Goal: Task Accomplishment & Management: Manage account settings

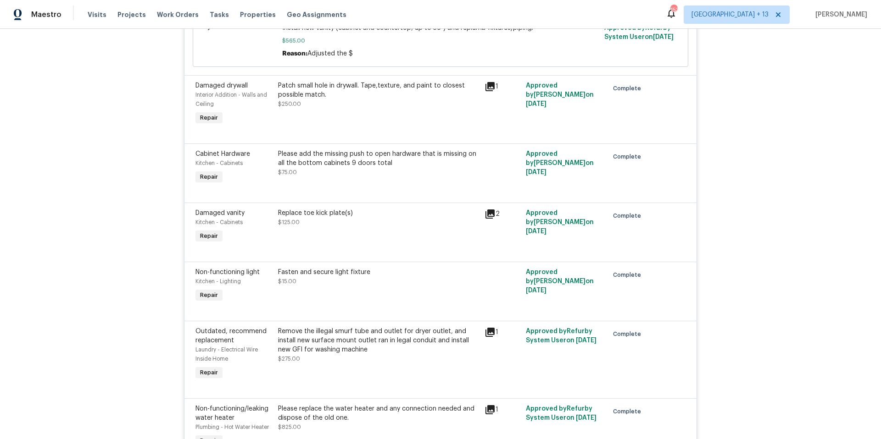
scroll to position [5917, 0]
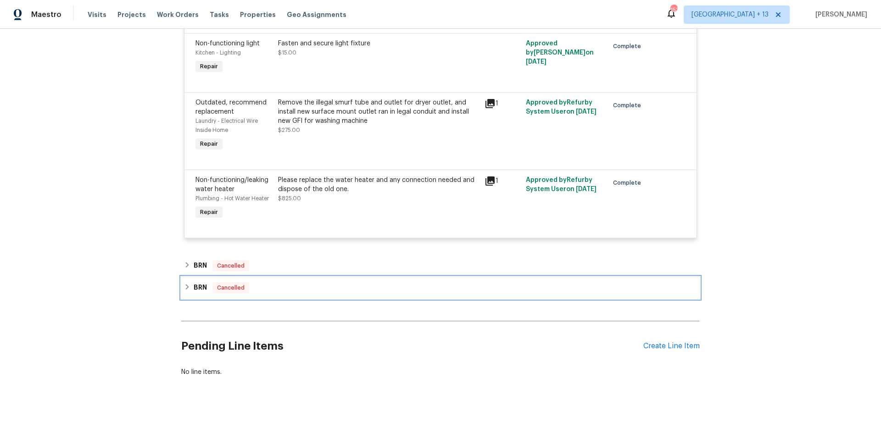
click at [184, 284] on icon at bounding box center [187, 287] width 6 height 6
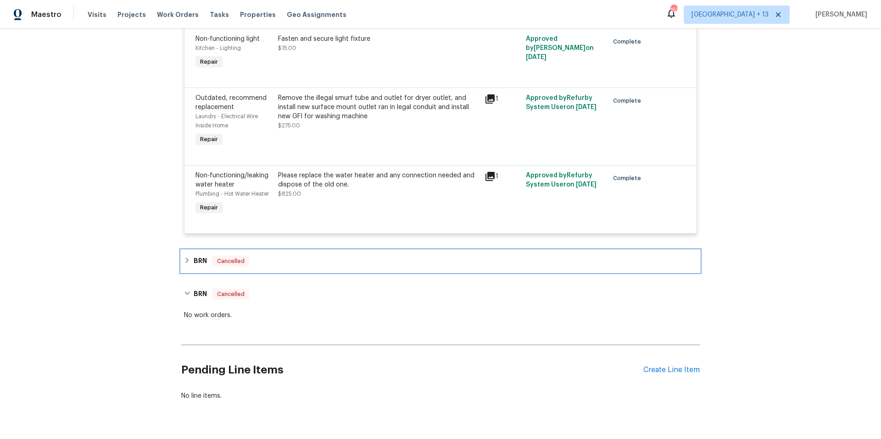
click at [184, 259] on icon at bounding box center [187, 260] width 6 height 6
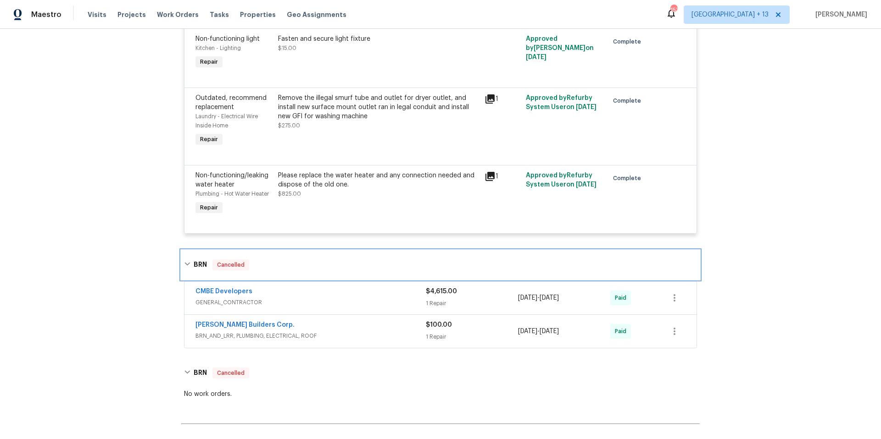
scroll to position [5915, 0]
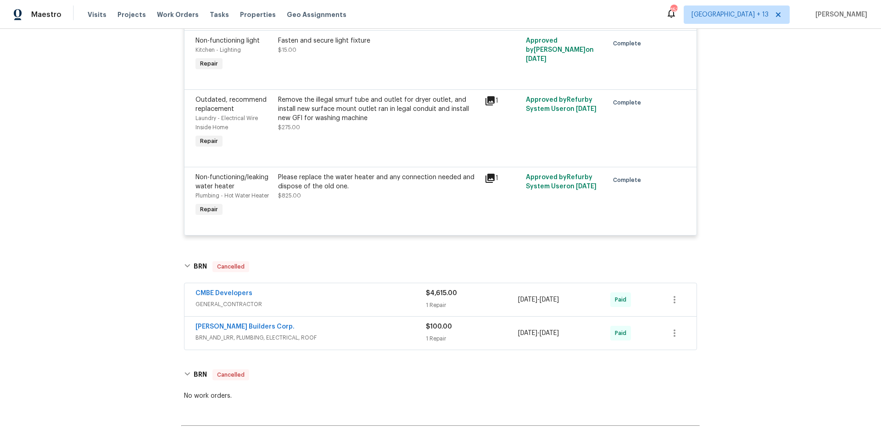
click at [390, 289] on div "CMBE Developers" at bounding box center [310, 294] width 230 height 11
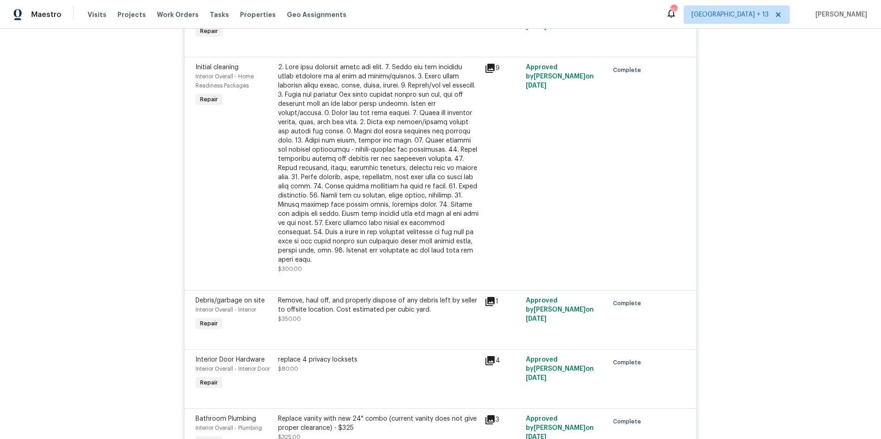
scroll to position [824, 0]
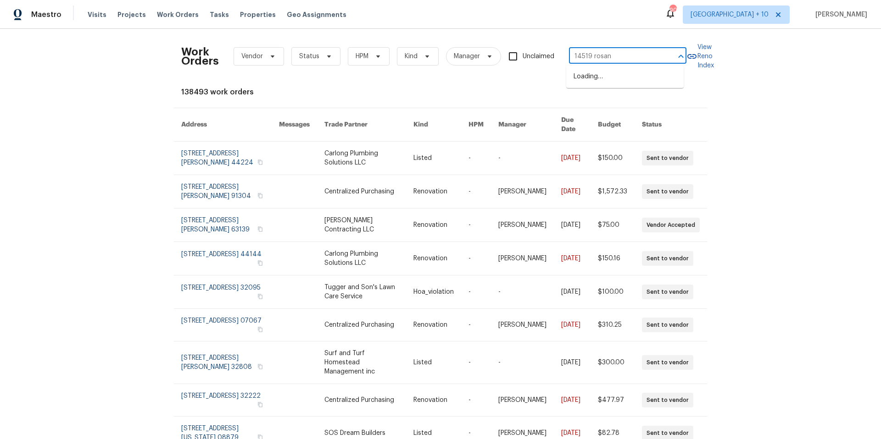
type input "14519 rosant"
click at [598, 89] on li "[STREET_ADDRESS][PERSON_NAME]" at bounding box center [624, 81] width 117 height 25
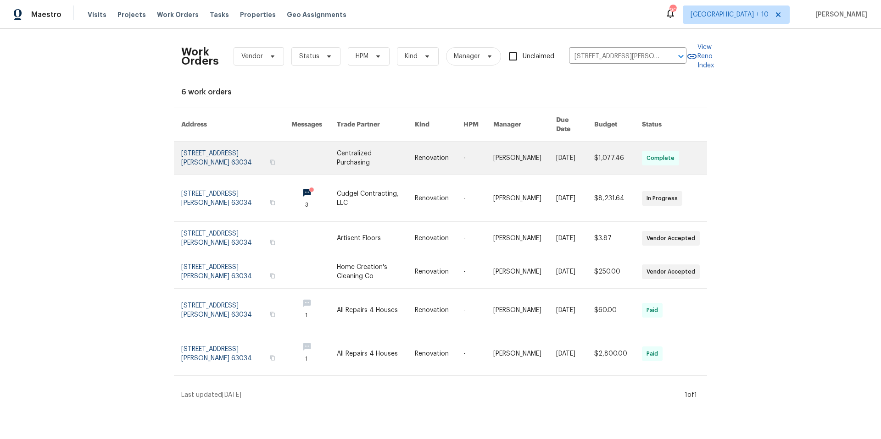
click at [188, 152] on link at bounding box center [236, 158] width 110 height 33
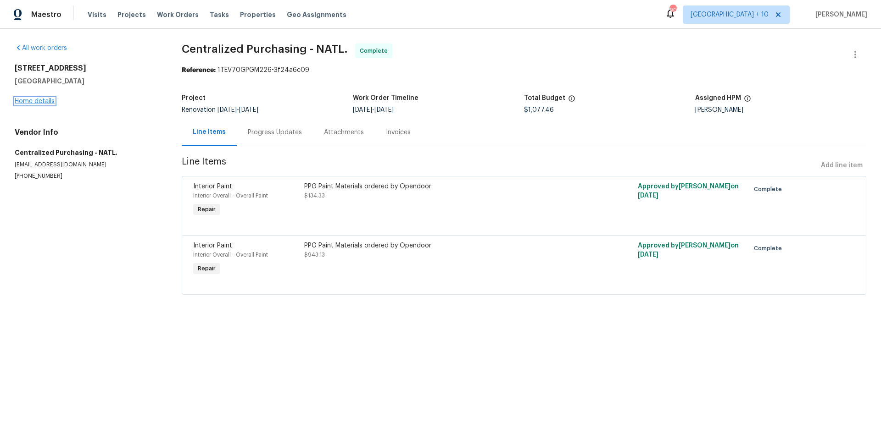
click at [50, 102] on link "Home details" at bounding box center [35, 101] width 40 height 6
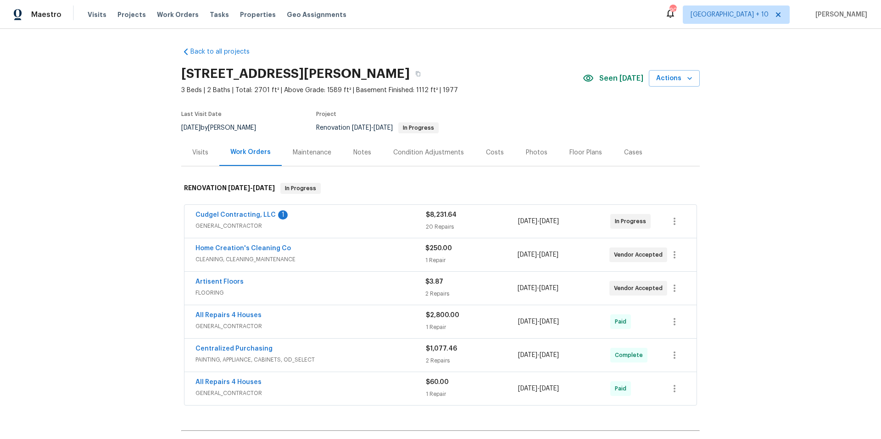
click at [370, 226] on span "GENERAL_CONTRACTOR" at bounding box center [310, 226] width 230 height 9
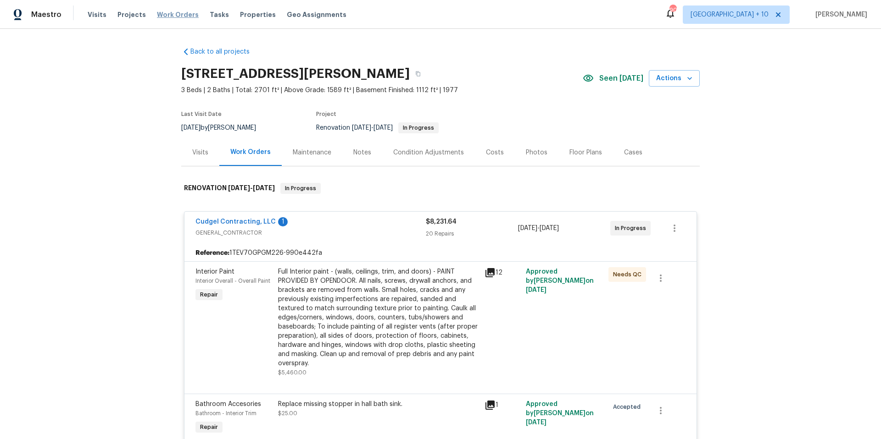
click at [164, 13] on span "Work Orders" at bounding box center [178, 14] width 42 height 9
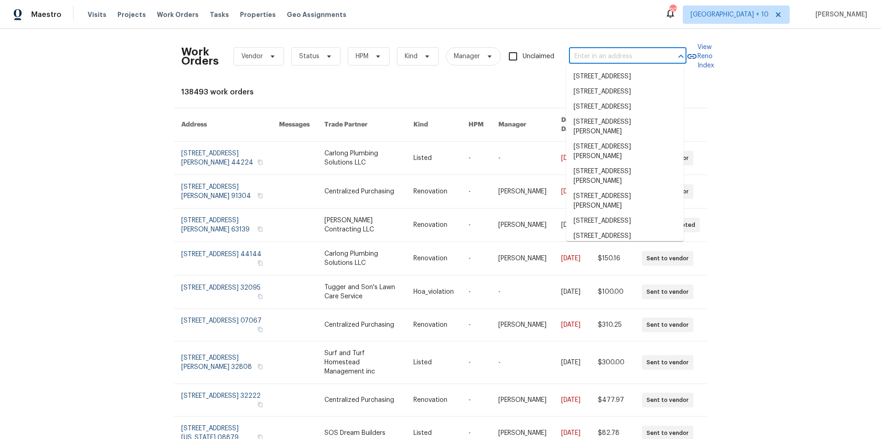
click at [601, 55] on input "text" at bounding box center [615, 57] width 92 height 14
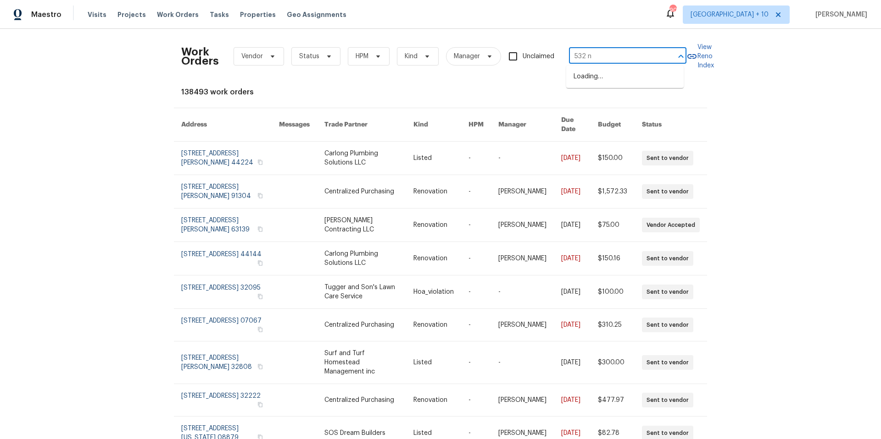
type input "532 n"
click at [623, 100] on li "532 N Midland Ave, Saddle Brook, NJ 07663" at bounding box center [624, 91] width 117 height 15
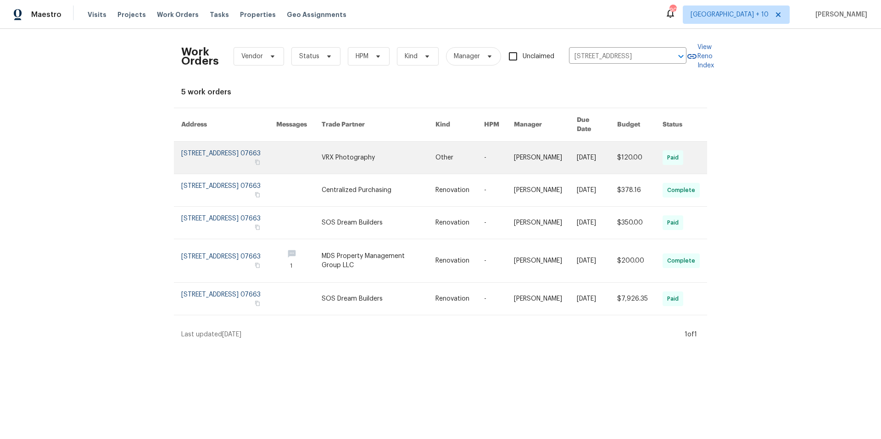
click at [217, 152] on link at bounding box center [228, 158] width 95 height 32
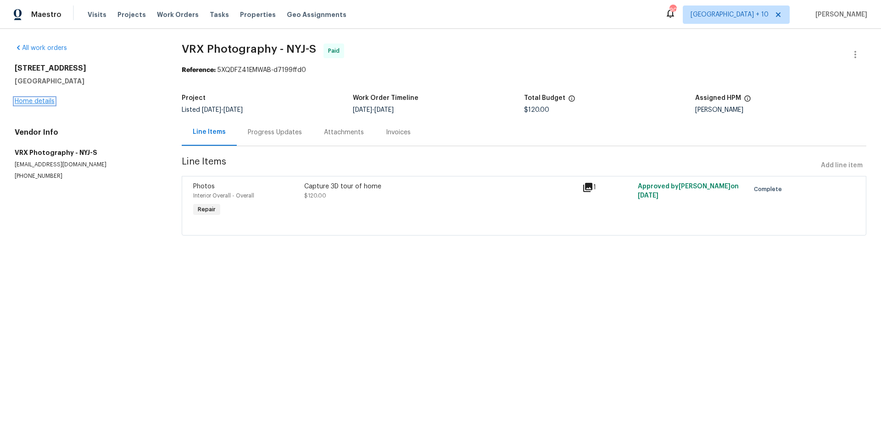
click at [43, 102] on link "Home details" at bounding box center [35, 101] width 40 height 6
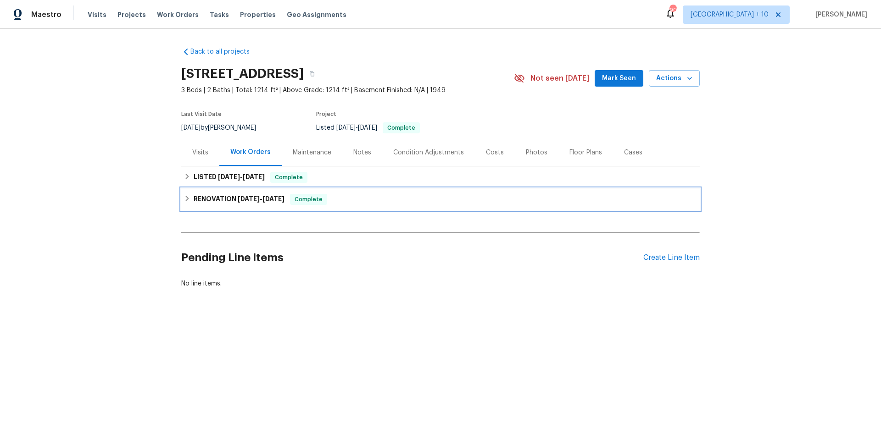
click at [186, 196] on icon at bounding box center [187, 198] width 6 height 6
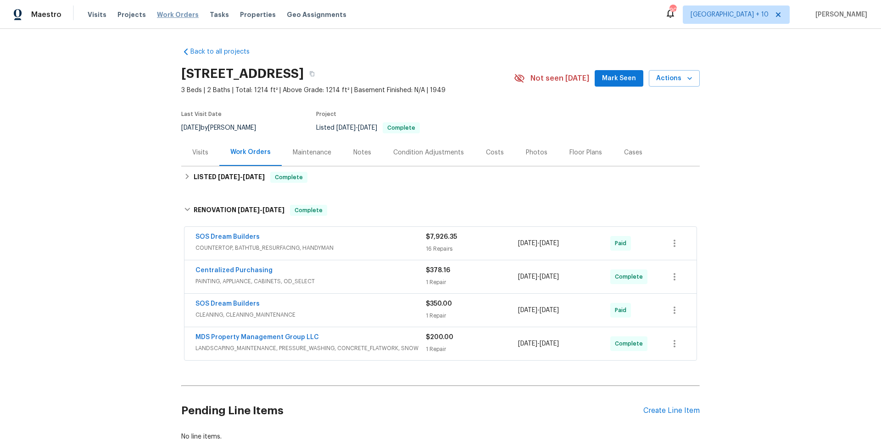
click at [172, 14] on span "Work Orders" at bounding box center [178, 14] width 42 height 9
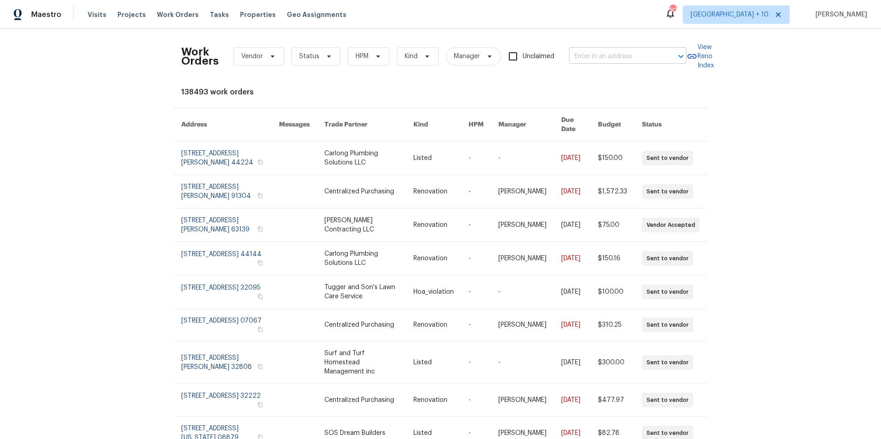
click at [655, 59] on input "text" at bounding box center [615, 57] width 92 height 14
type input "2124 bet"
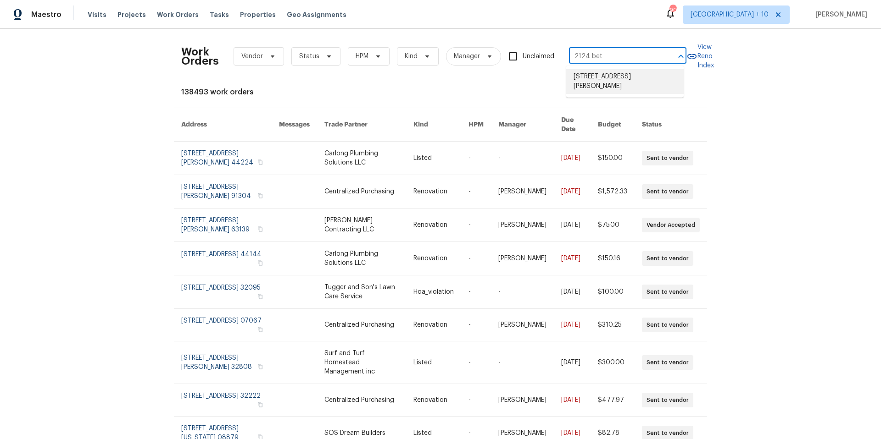
click at [635, 79] on li "2124 Betsy Ross Ln, Saint Cloud, FL 34769" at bounding box center [624, 81] width 117 height 25
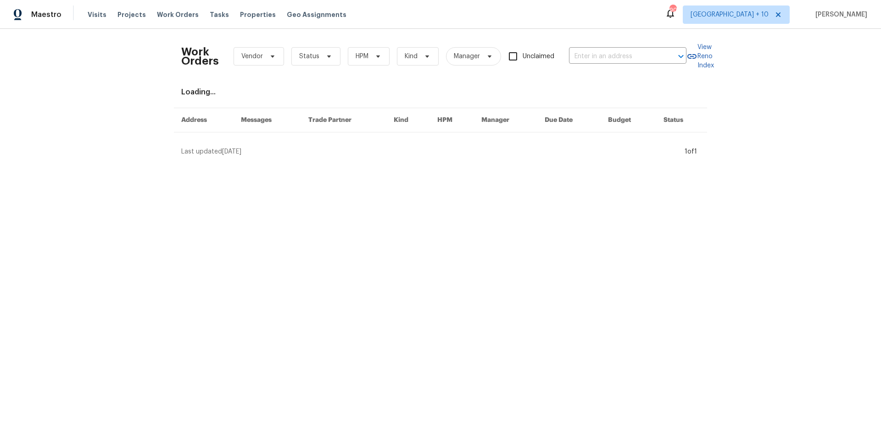
type input "2124 Betsy Ross Ln, Saint Cloud, FL 34769"
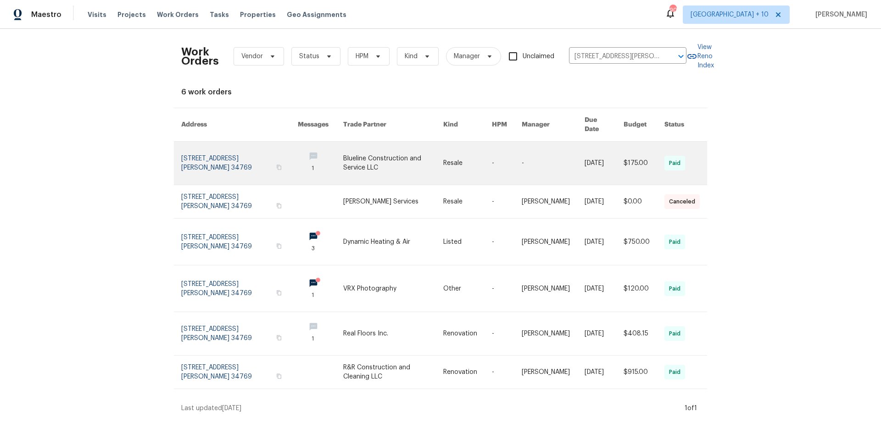
click at [214, 158] on link at bounding box center [239, 163] width 117 height 43
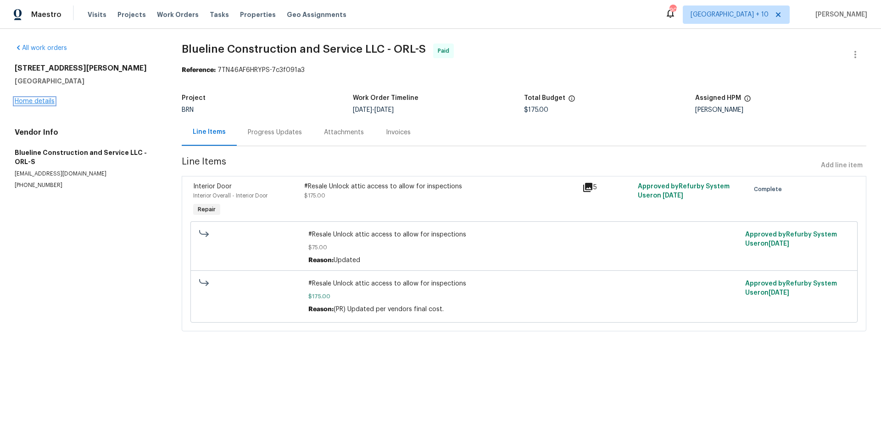
click at [15, 101] on link "Home details" at bounding box center [35, 101] width 40 height 6
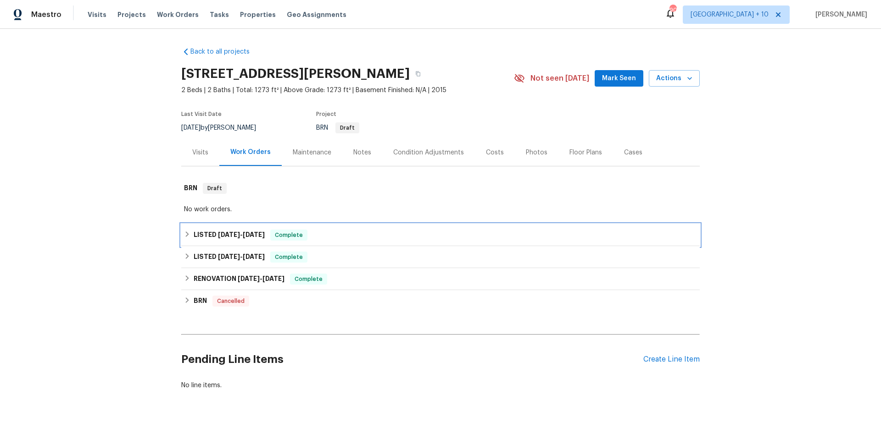
click at [185, 235] on icon at bounding box center [187, 234] width 6 height 6
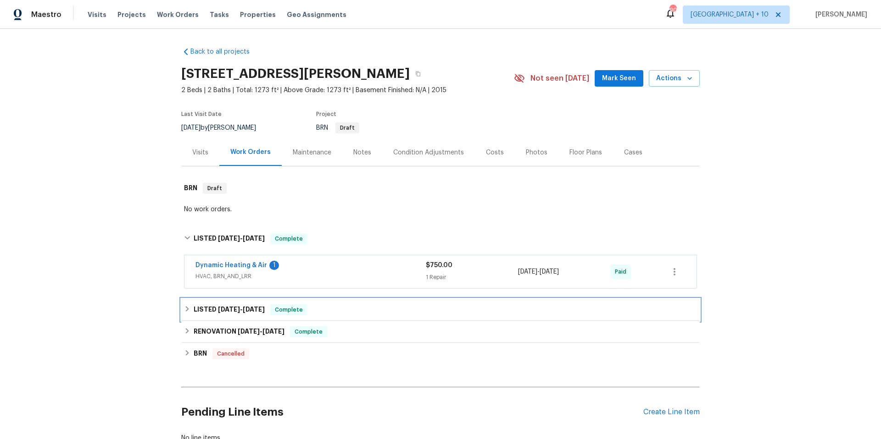
click at [184, 313] on div "LISTED 3/27/25 - 3/28/25 Complete" at bounding box center [440, 310] width 513 height 11
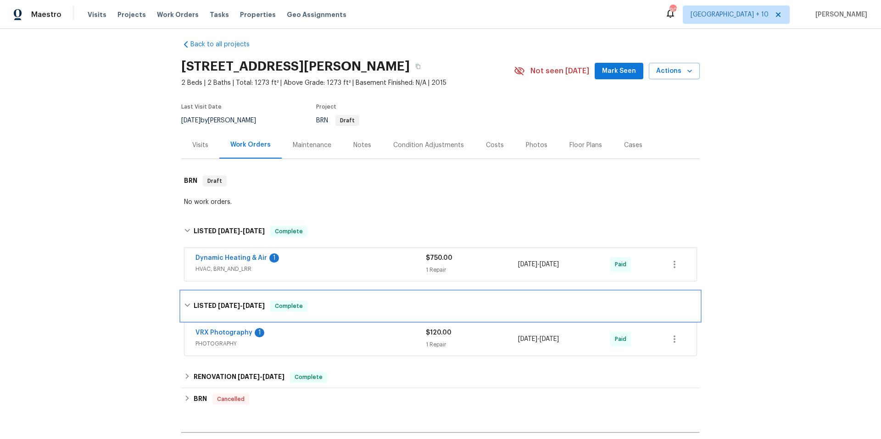
scroll to position [15, 0]
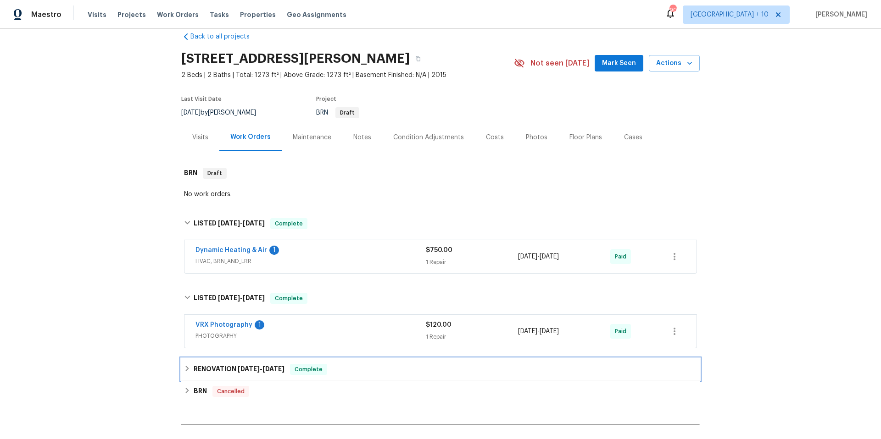
click at [184, 373] on div "RENOVATION 3/21/25 - 3/22/25 Complete" at bounding box center [440, 369] width 513 height 11
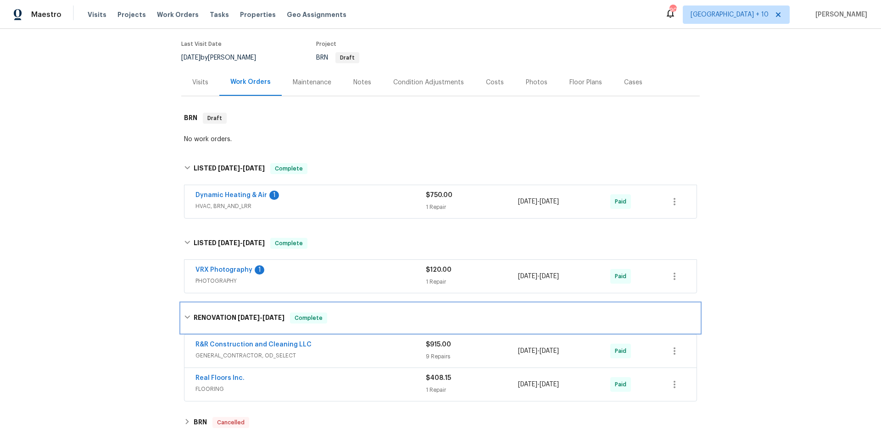
scroll to position [71, 0]
click at [357, 353] on span "GENERAL_CONTRACTOR, OD_SELECT" at bounding box center [310, 355] width 230 height 9
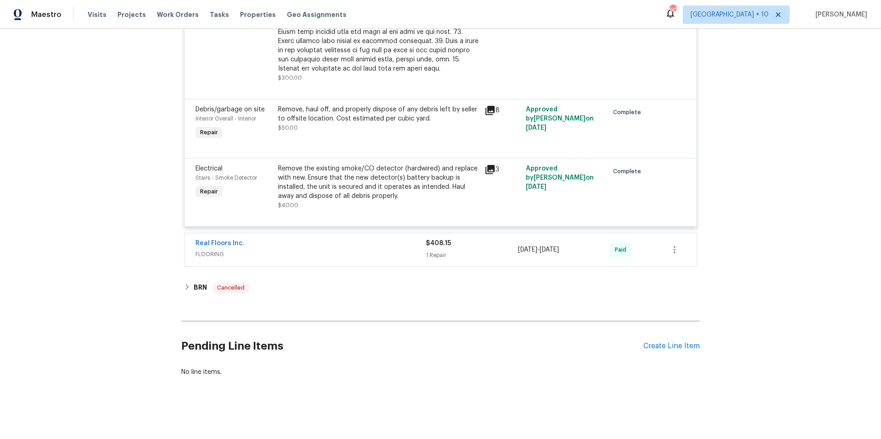
scroll to position [1140, 0]
click at [184, 284] on icon at bounding box center [187, 287] width 6 height 6
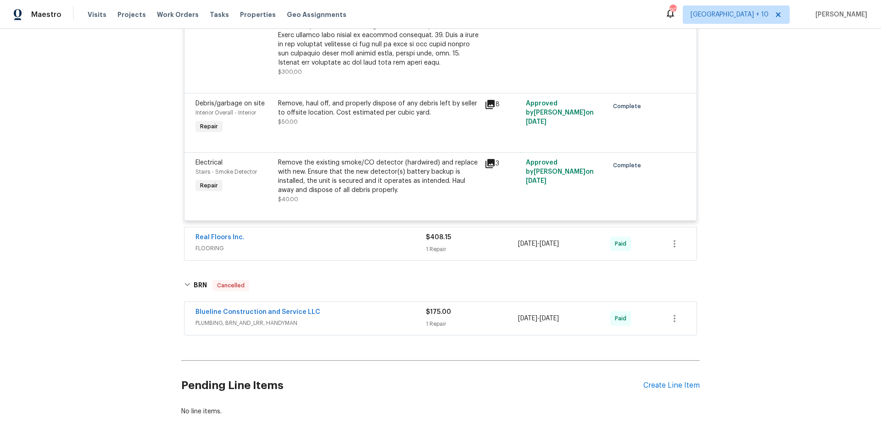
click at [364, 317] on div "Blueline Construction and Service LLC" at bounding box center [310, 313] width 230 height 11
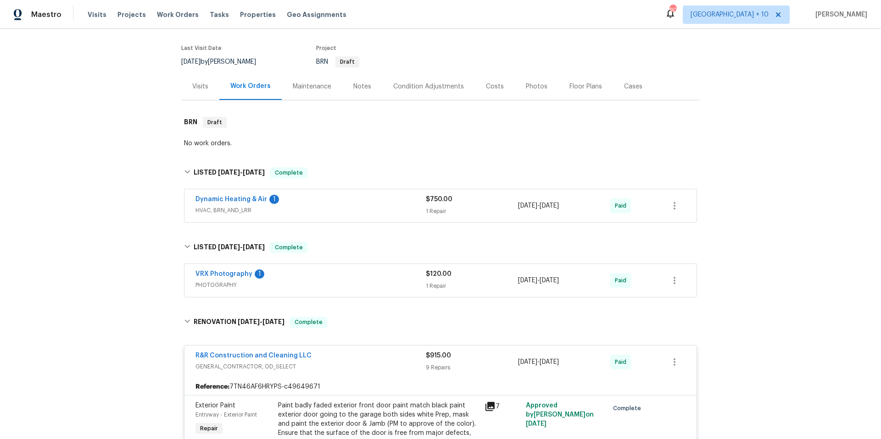
scroll to position [67, 0]
click at [406, 207] on span "HVAC, BRN_AND_LRR" at bounding box center [310, 210] width 230 height 9
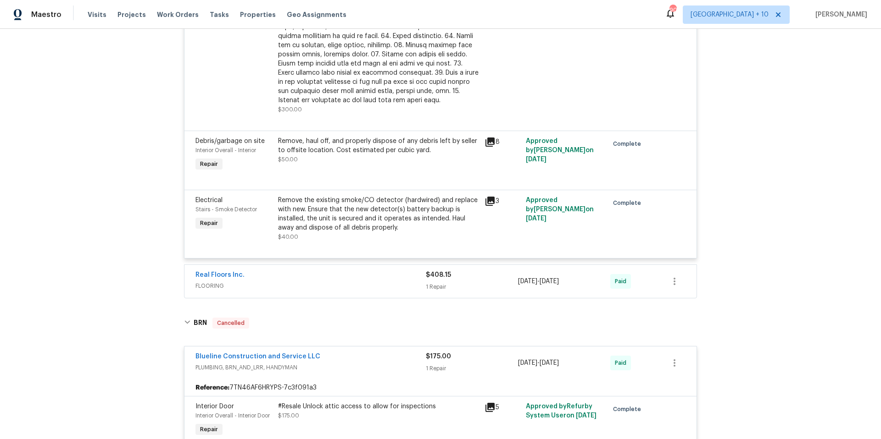
scroll to position [1288, 0]
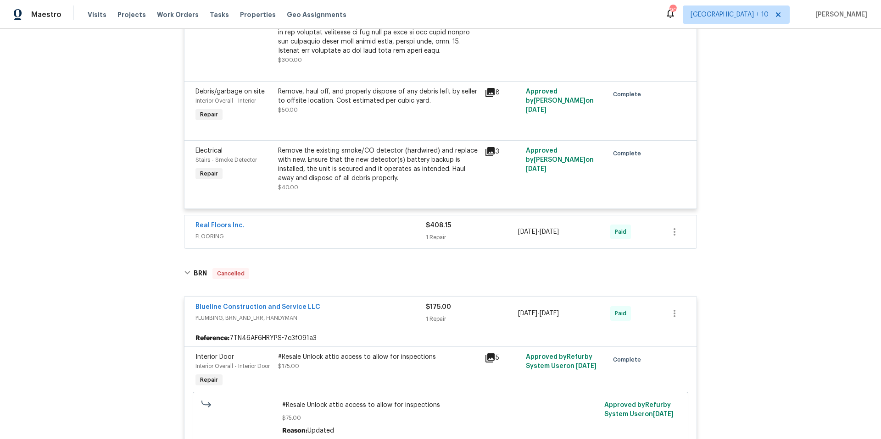
click at [404, 242] on div "Real Floors Inc. FLOORING" at bounding box center [310, 232] width 230 height 22
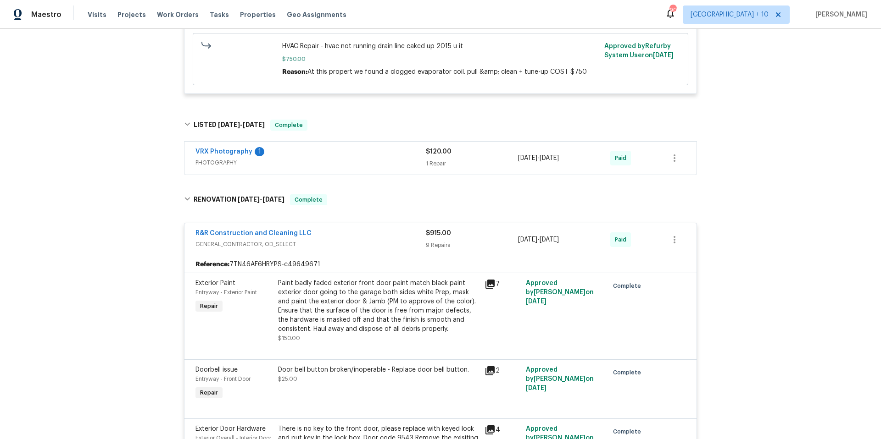
scroll to position [0, 0]
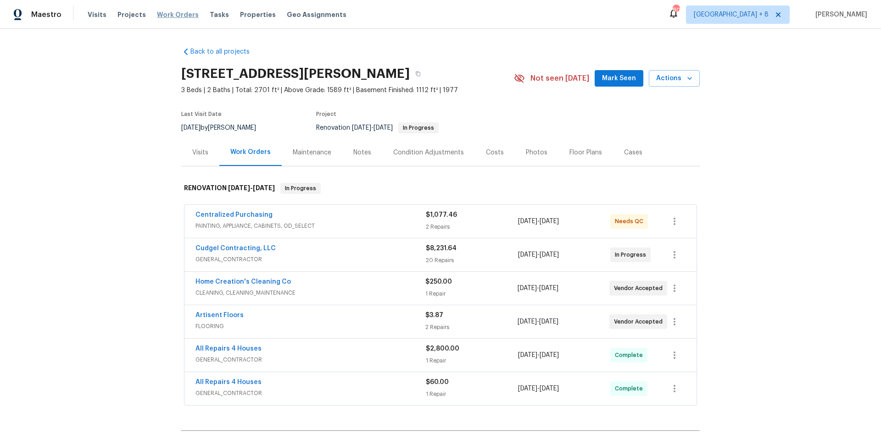
click at [179, 14] on span "Work Orders" at bounding box center [178, 14] width 42 height 9
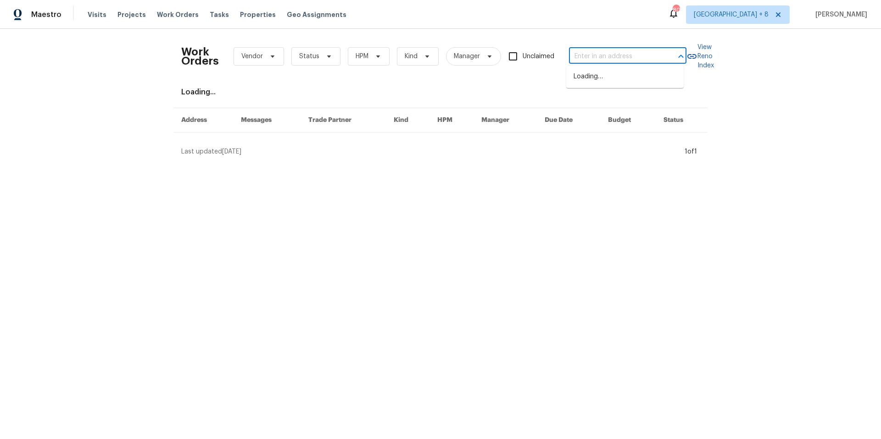
click at [624, 55] on input "text" at bounding box center [615, 57] width 92 height 14
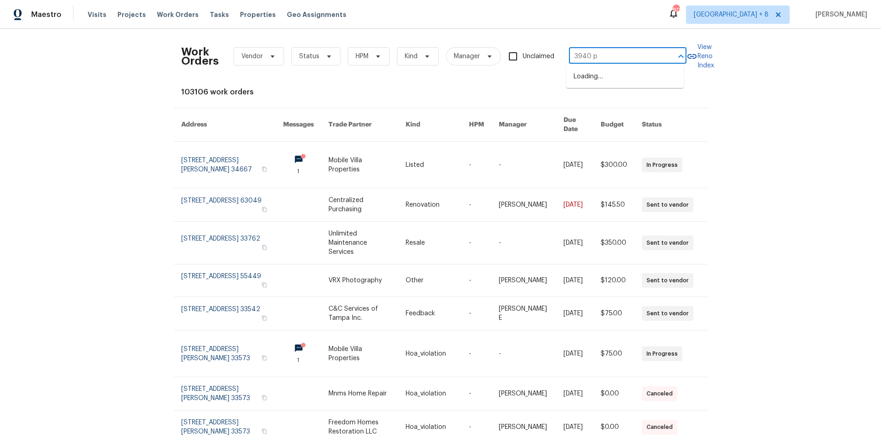
type input "3940 pa"
click at [641, 73] on li "3940 Parker Rd, Florissant, MO 63033" at bounding box center [624, 81] width 117 height 25
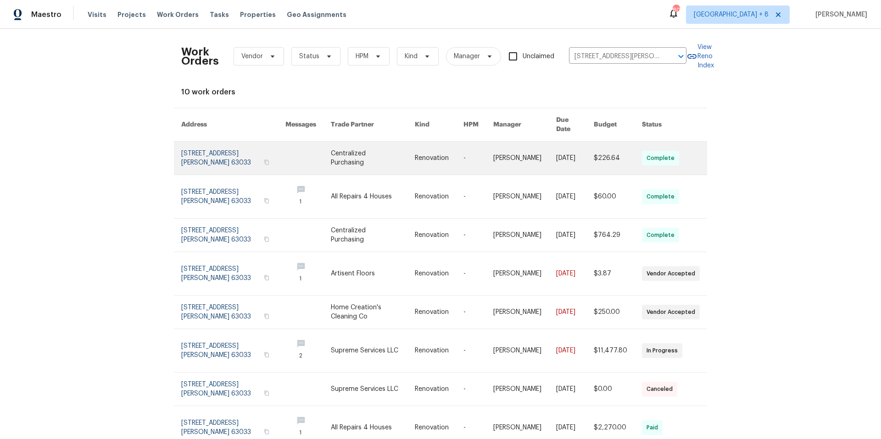
click at [212, 146] on link at bounding box center [233, 158] width 104 height 33
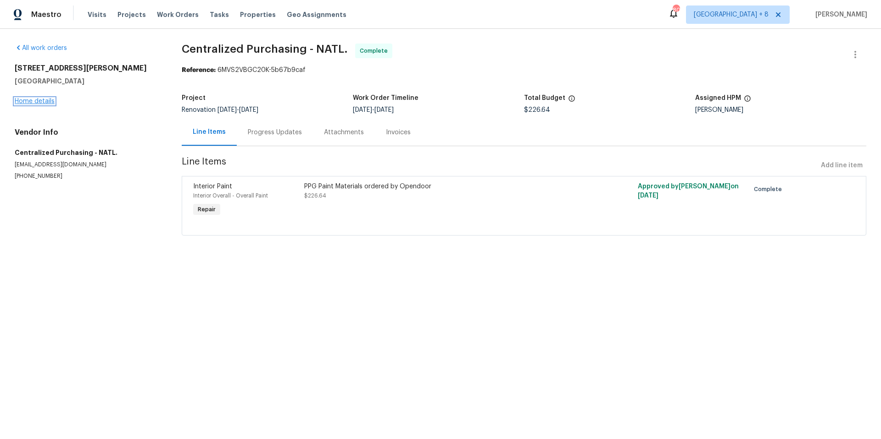
click at [50, 102] on link "Home details" at bounding box center [35, 101] width 40 height 6
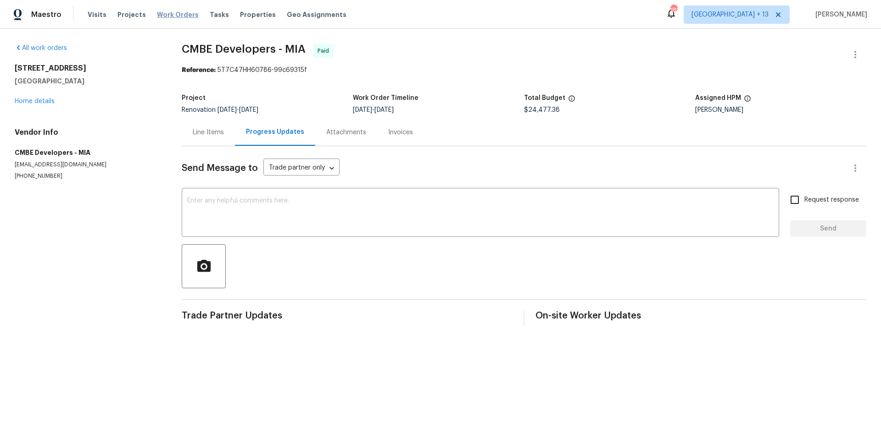
click at [179, 14] on span "Work Orders" at bounding box center [178, 14] width 42 height 9
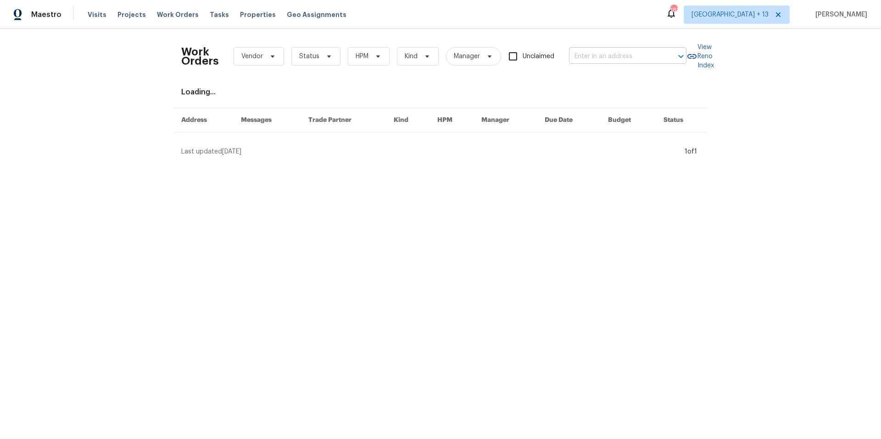
click at [604, 57] on input "text" at bounding box center [615, 57] width 92 height 14
type input "532 n"
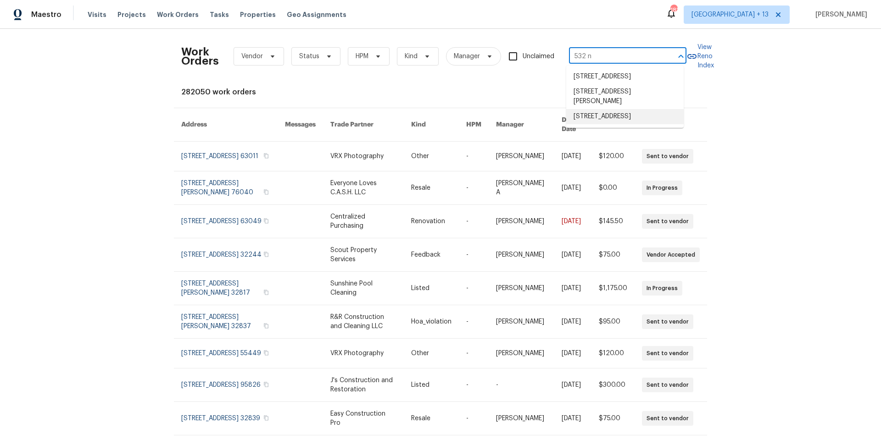
click at [628, 124] on li "[STREET_ADDRESS]" at bounding box center [624, 116] width 117 height 15
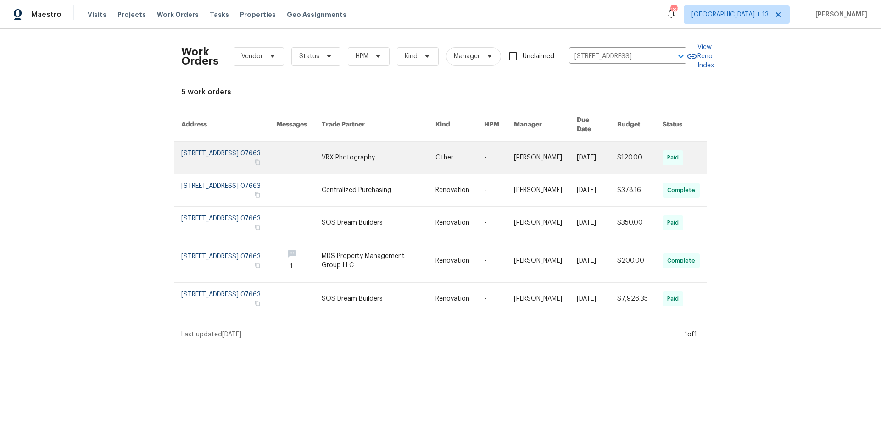
click at [213, 142] on link at bounding box center [228, 158] width 95 height 32
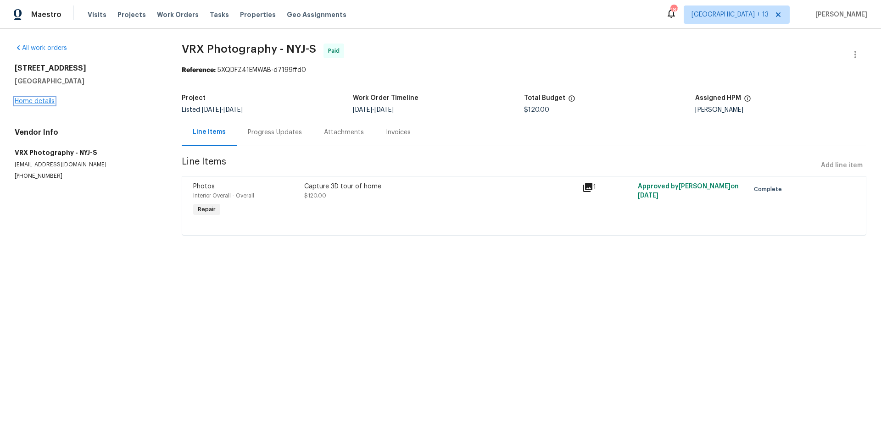
click at [29, 100] on link "Home details" at bounding box center [35, 101] width 40 height 6
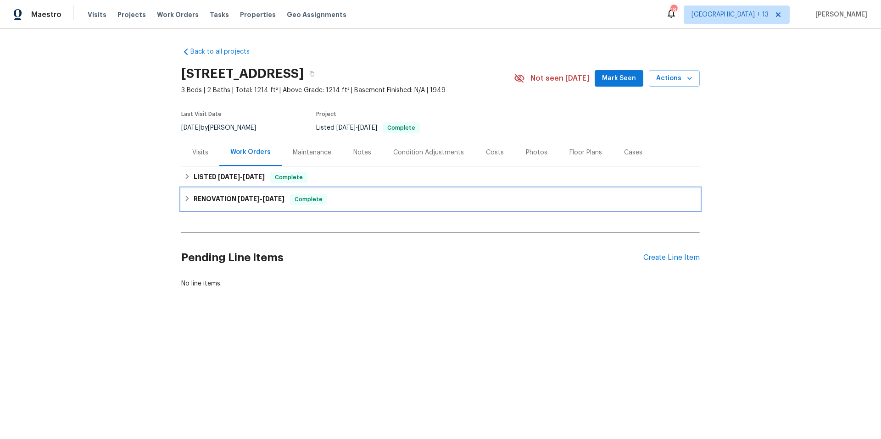
click at [185, 203] on div "RENOVATION 4/28/25 - 5/6/25 Complete" at bounding box center [440, 199] width 513 height 11
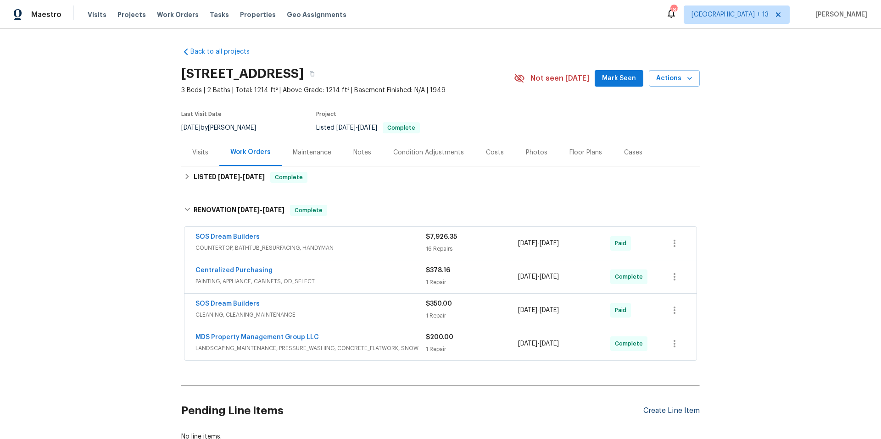
click at [672, 410] on div "Create Line Item" at bounding box center [671, 411] width 56 height 9
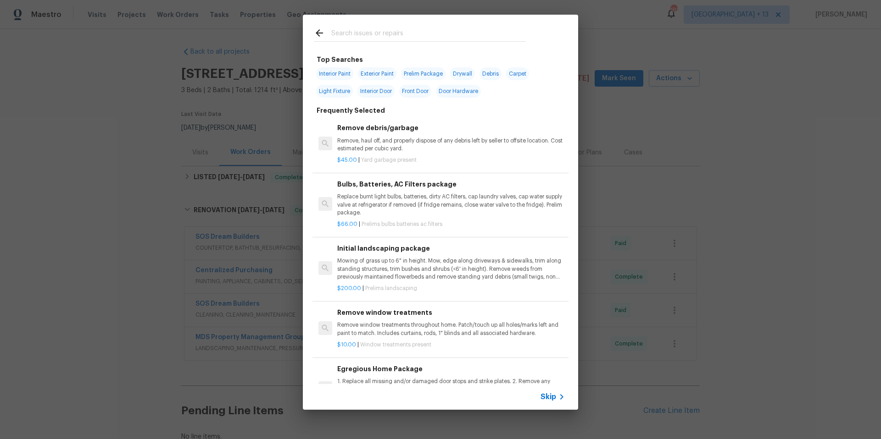
click at [544, 398] on span "Skip" at bounding box center [548, 397] width 16 height 9
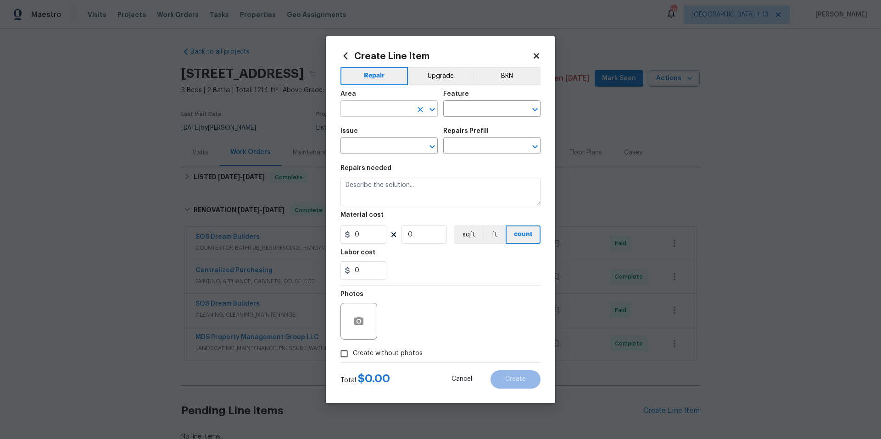
click at [366, 110] on input "text" at bounding box center [376, 110] width 72 height 14
click at [384, 143] on li "Exterior Overall" at bounding box center [388, 145] width 97 height 15
type input "Exterior Overall"
click at [384, 143] on input "text" at bounding box center [376, 147] width 72 height 14
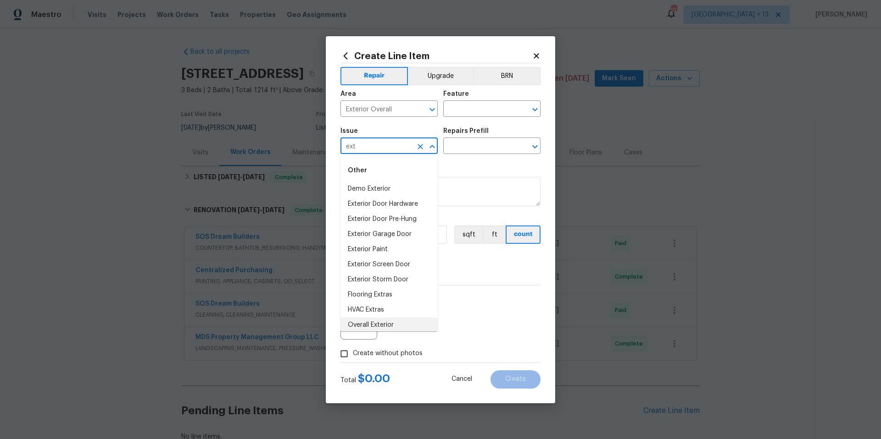
click at [358, 327] on li "Overall Exterior" at bounding box center [388, 325] width 97 height 15
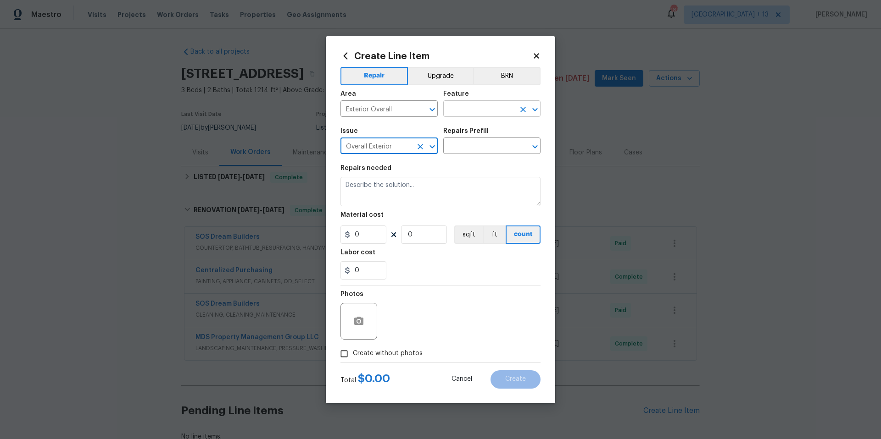
type input "Overall Exterior"
click at [479, 110] on input "text" at bounding box center [479, 110] width 72 height 14
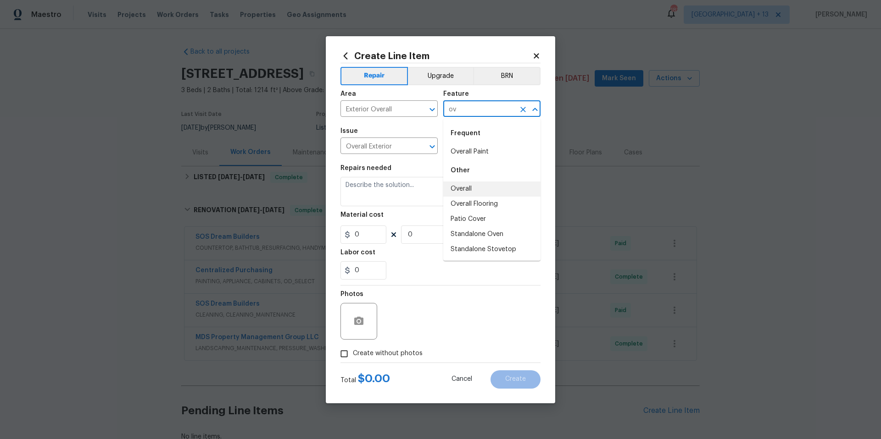
click at [481, 187] on li "Overall" at bounding box center [491, 189] width 97 height 15
type input "Overall"
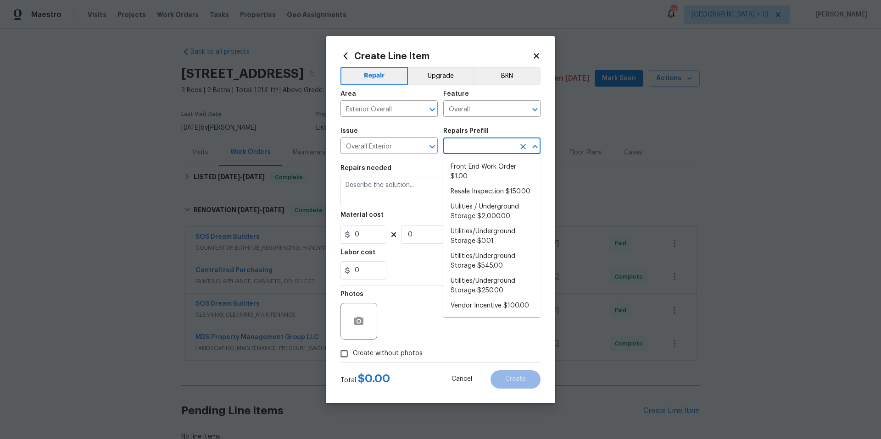
click at [472, 141] on input "text" at bounding box center [479, 147] width 72 height 14
click at [471, 191] on li "Resale Inspection $150.00" at bounding box center [491, 191] width 97 height 15
type input "Resale Inspection $150.00"
type textarea "POS Inspection Attendance and Documentation: Attend scheduled Point of Sale (PO…"
type input "1"
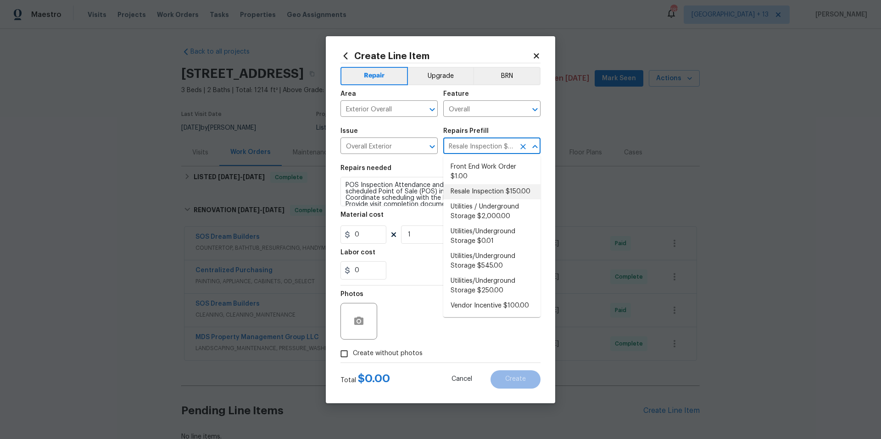
type input "150"
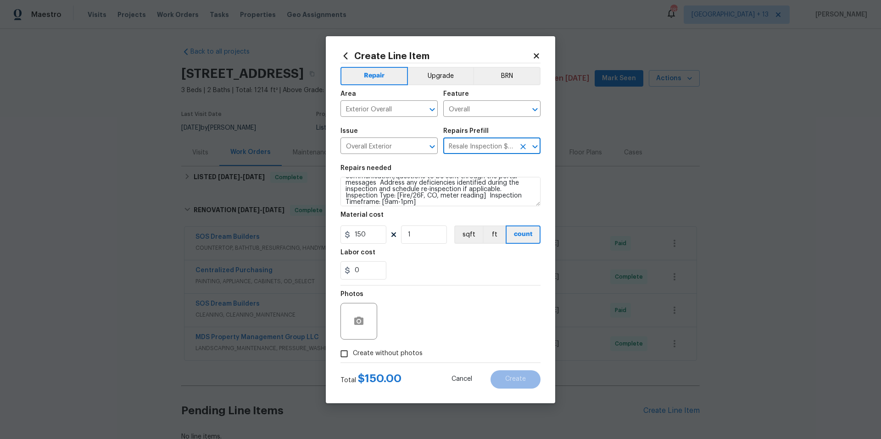
scroll to position [48, 0]
click at [396, 194] on textarea "POS Inspection Attendance and Documentation: Attend scheduled Point of Sale (PO…" at bounding box center [440, 191] width 200 height 29
click at [484, 195] on textarea "POS Inspection Attendance and Documentation: Attend scheduled Point of Sale (PO…" at bounding box center [440, 191] width 200 height 29
drag, startPoint x: 484, startPoint y: 195, endPoint x: 396, endPoint y: 195, distance: 87.6
click at [396, 195] on textarea "POS Inspection Attendance and Documentation: Attend scheduled Point of Sale (PO…" at bounding box center [440, 191] width 200 height 29
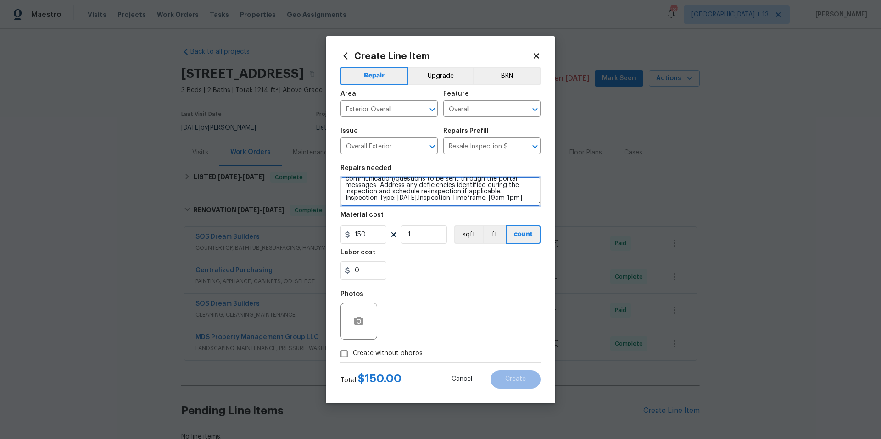
click at [351, 198] on textarea "POS Inspection Attendance and Documentation: Attend scheduled Point of Sale (PO…" at bounding box center [440, 191] width 200 height 29
click at [394, 201] on textarea "POS Inspection Attendance and Documentation: Attend scheduled Point of Sale (PO…" at bounding box center [440, 191] width 200 height 29
click at [417, 200] on textarea "POS Inspection Attendance and Documentation: Attend scheduled Point of Sale (PO…" at bounding box center [440, 191] width 200 height 29
click at [481, 201] on textarea "POS Inspection Attendance and Documentation: Attend scheduled Point of Sale (PO…" at bounding box center [440, 191] width 200 height 29
type textarea "POS Inspection Attendance and Documentation: Attend scheduled Point of Sale (PO…"
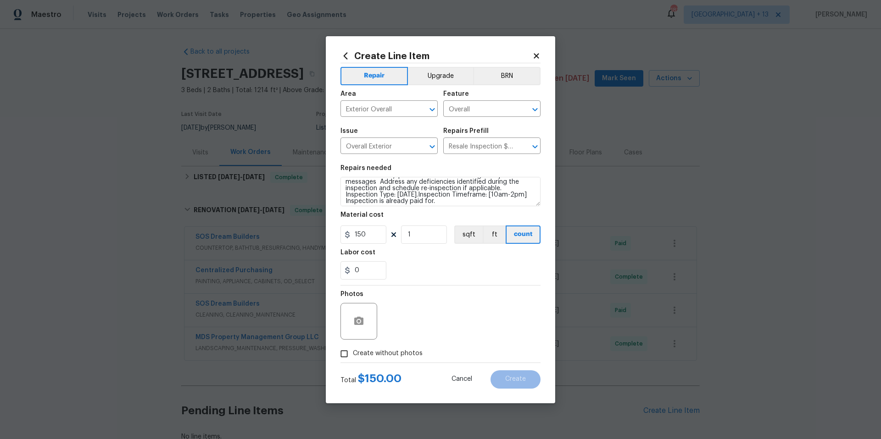
click at [345, 354] on input "Create without photos" at bounding box center [343, 353] width 17 height 17
checkbox input "true"
click at [432, 321] on textarea at bounding box center [462, 321] width 156 height 37
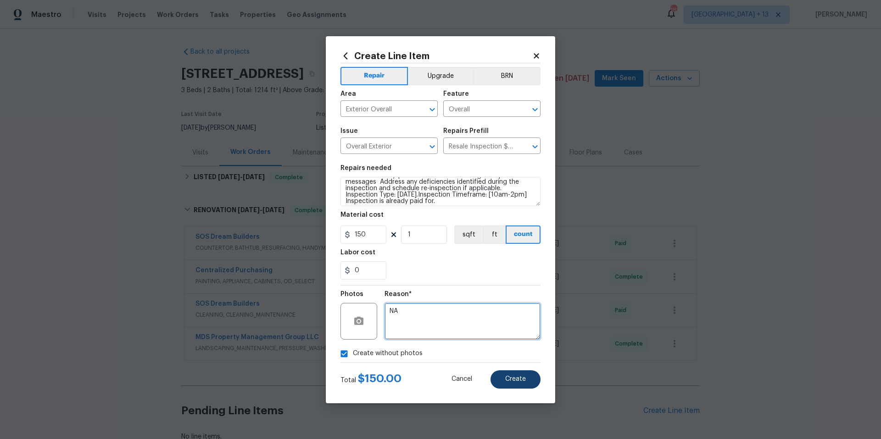
type textarea "NA"
click at [522, 375] on button "Create" at bounding box center [515, 380] width 50 height 18
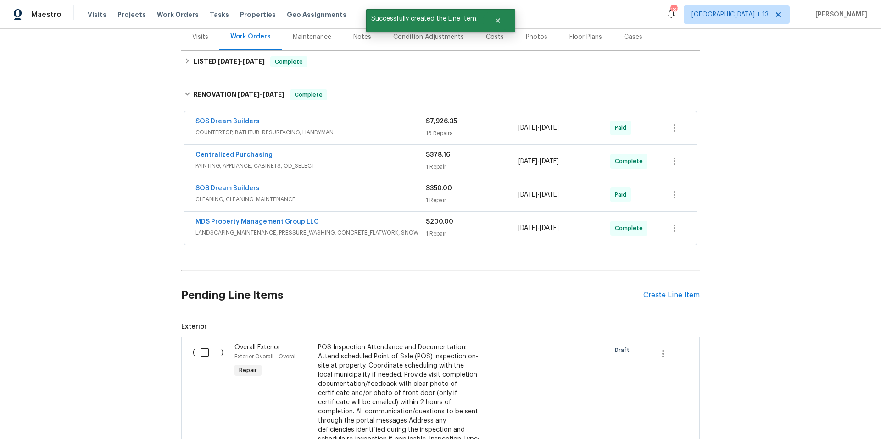
scroll to position [323, 0]
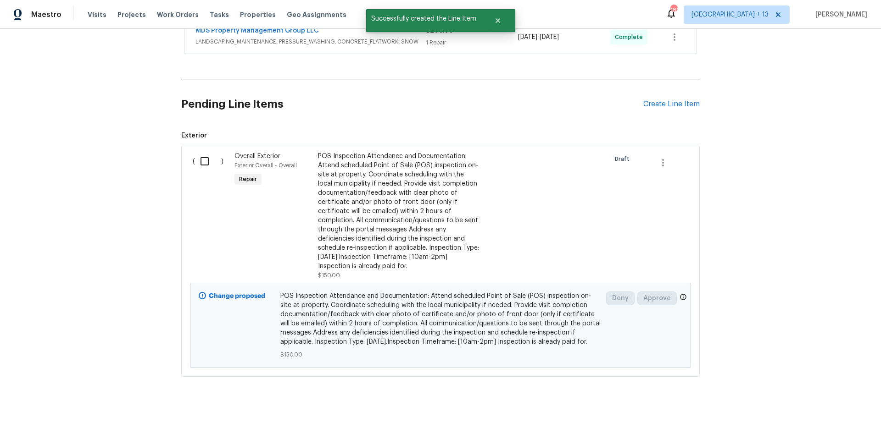
click at [203, 152] on input "checkbox" at bounding box center [208, 161] width 26 height 19
checkbox input "true"
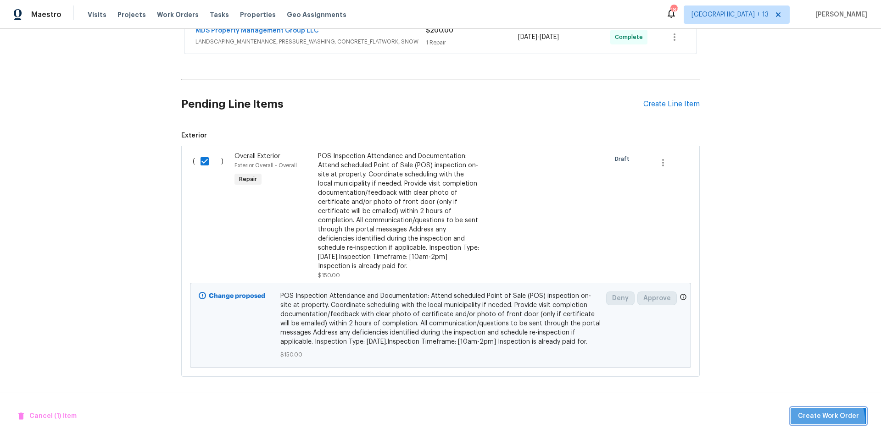
click at [805, 424] on button "Create Work Order" at bounding box center [828, 416] width 76 height 17
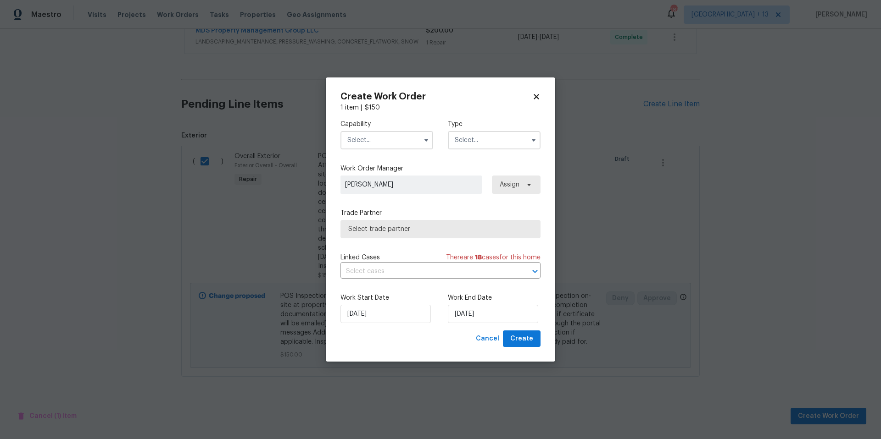
click at [401, 140] on input "text" at bounding box center [386, 140] width 93 height 18
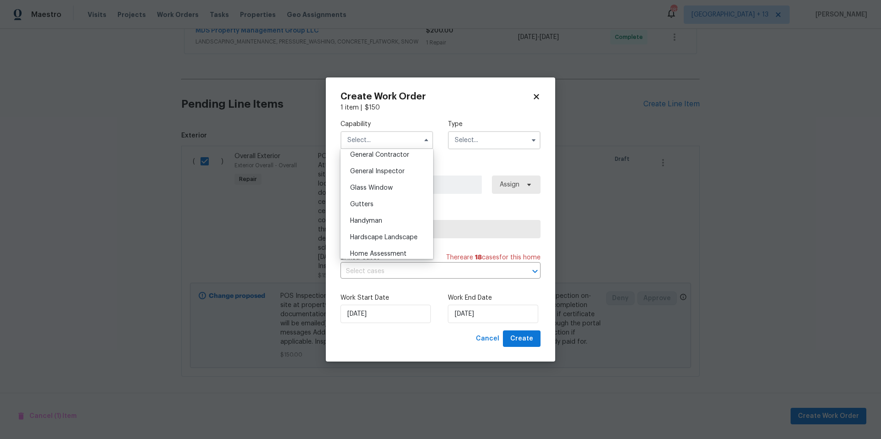
scroll to position [451, 0]
click at [384, 155] on div "General Contractor" at bounding box center [387, 147] width 88 height 17
type input "General Contractor"
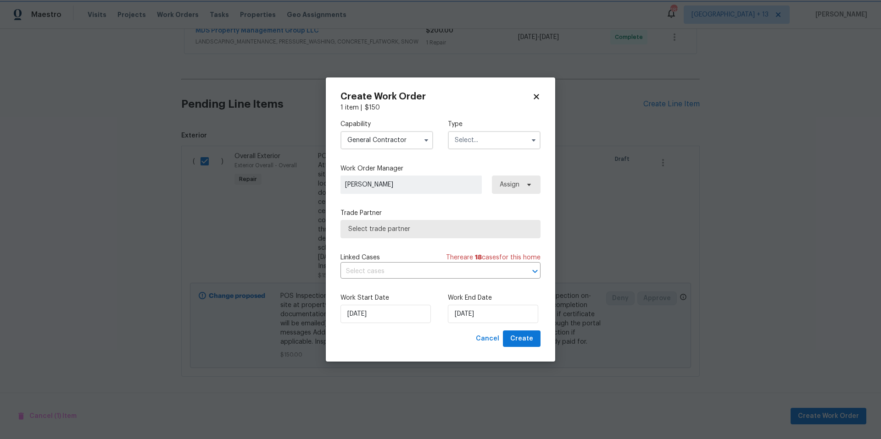
scroll to position [431, 0]
click at [462, 142] on input "text" at bounding box center [494, 140] width 93 height 18
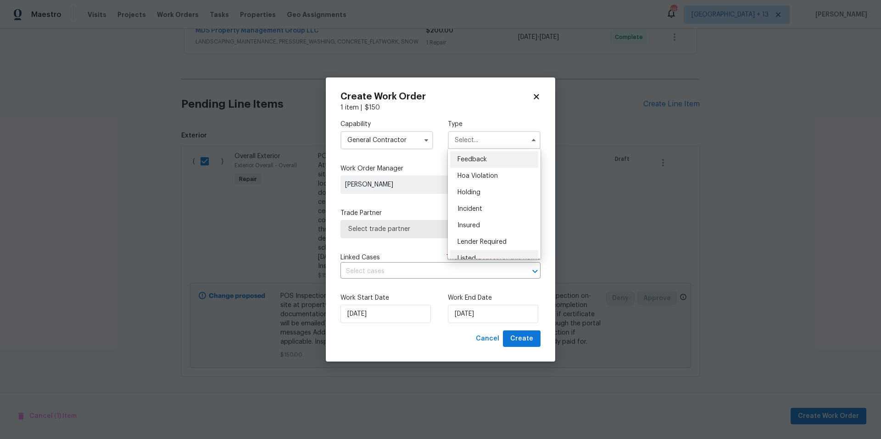
click at [475, 253] on div "Listed" at bounding box center [494, 258] width 88 height 17
type input "Listed"
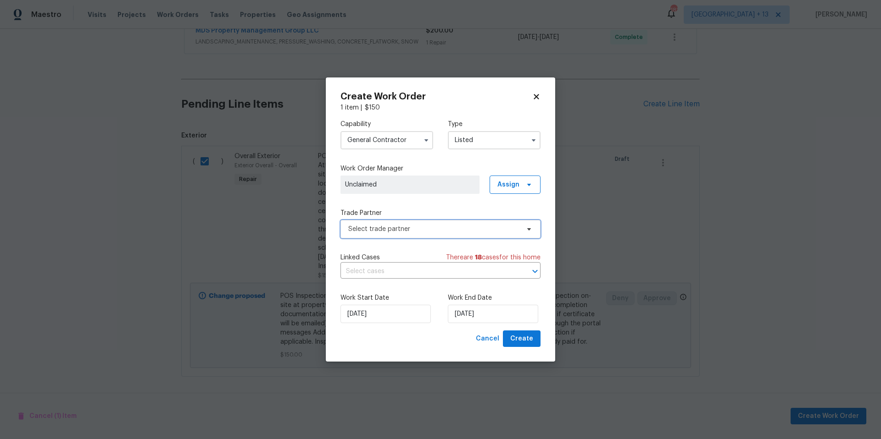
click at [454, 226] on span "Select trade partner" at bounding box center [433, 229] width 171 height 9
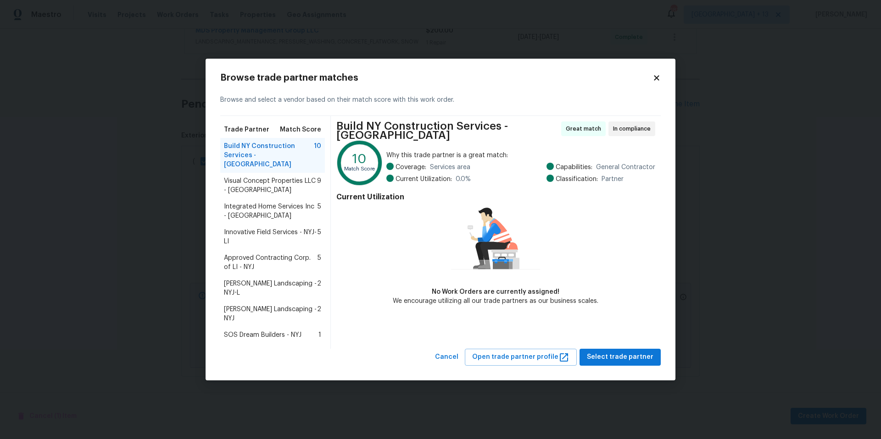
click at [257, 331] on span "SOS Dream Builders - NYJ" at bounding box center [263, 335] width 78 height 9
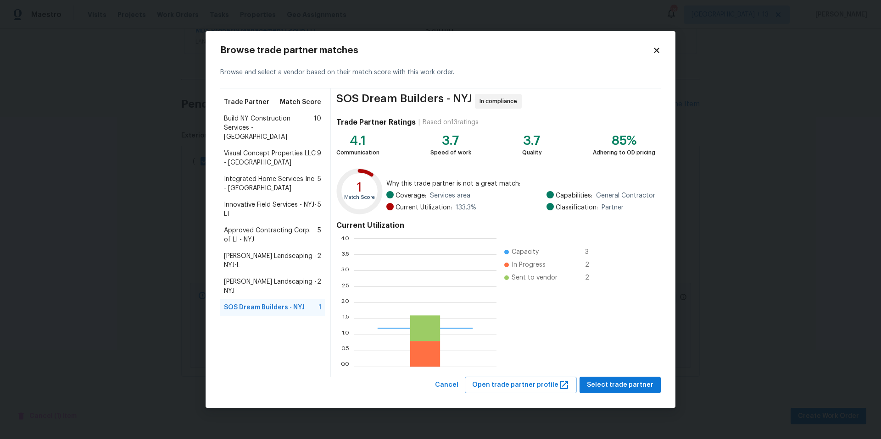
scroll to position [122, 136]
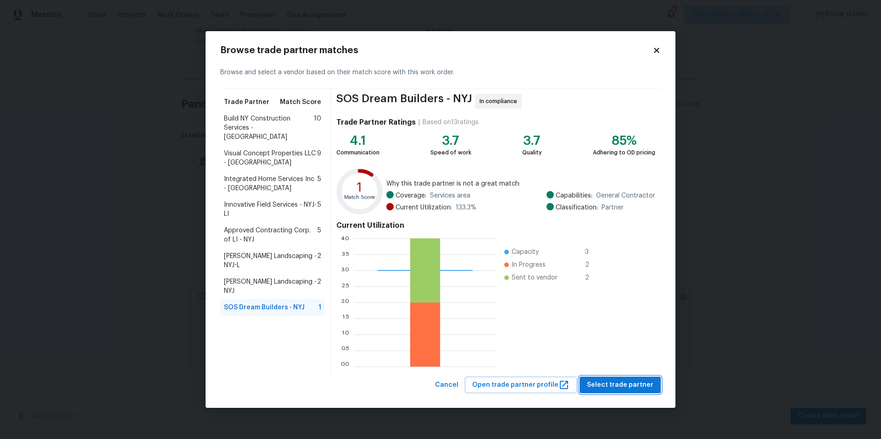
click at [620, 385] on span "Select trade partner" at bounding box center [620, 385] width 67 height 11
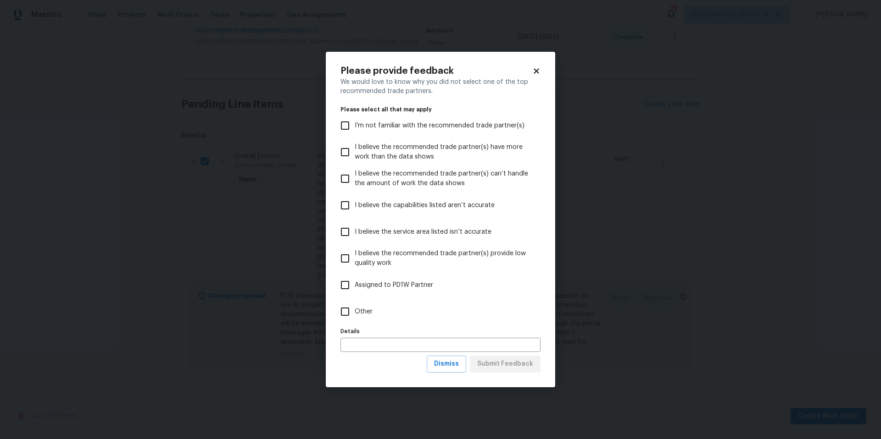
click at [346, 310] on input "Other" at bounding box center [344, 311] width 19 height 19
checkbox input "true"
click at [495, 367] on span "Submit Feedback" at bounding box center [505, 364] width 56 height 11
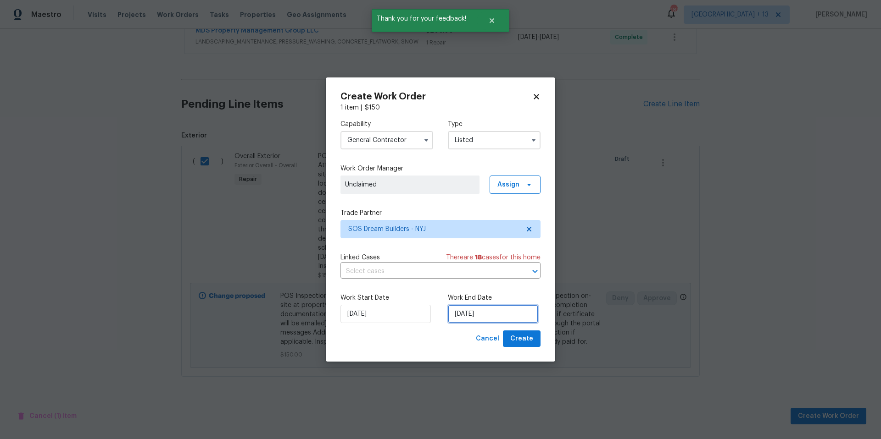
click at [494, 310] on input "[DATE]" at bounding box center [493, 314] width 90 height 18
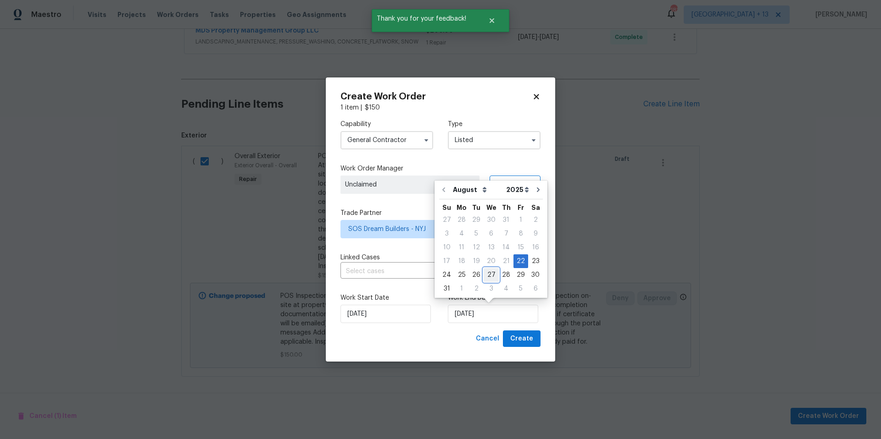
click at [489, 278] on div "27" at bounding box center [491, 275] width 15 height 13
type input "[DATE]"
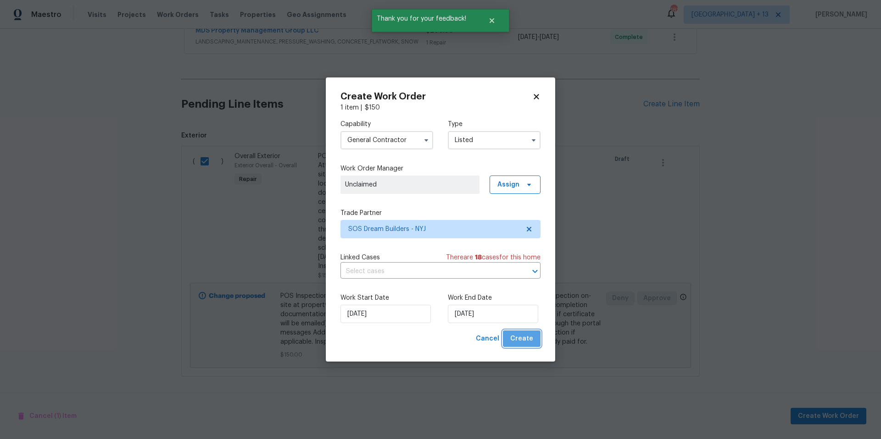
click at [524, 337] on span "Create" at bounding box center [521, 339] width 23 height 11
checkbox input "false"
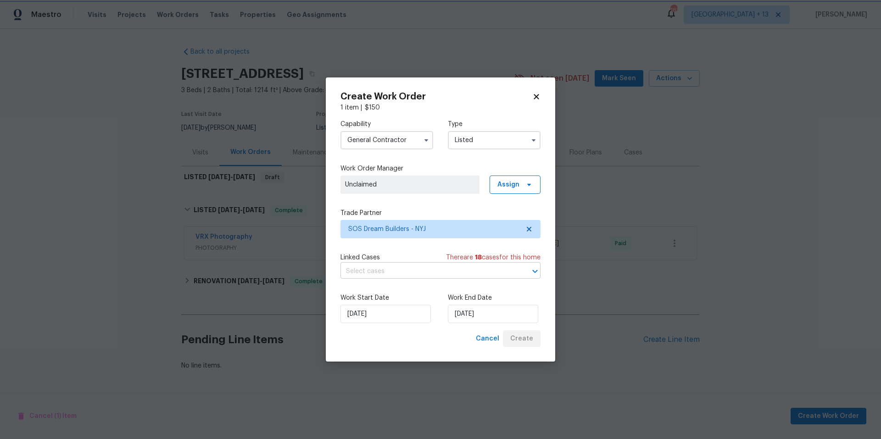
scroll to position [0, 0]
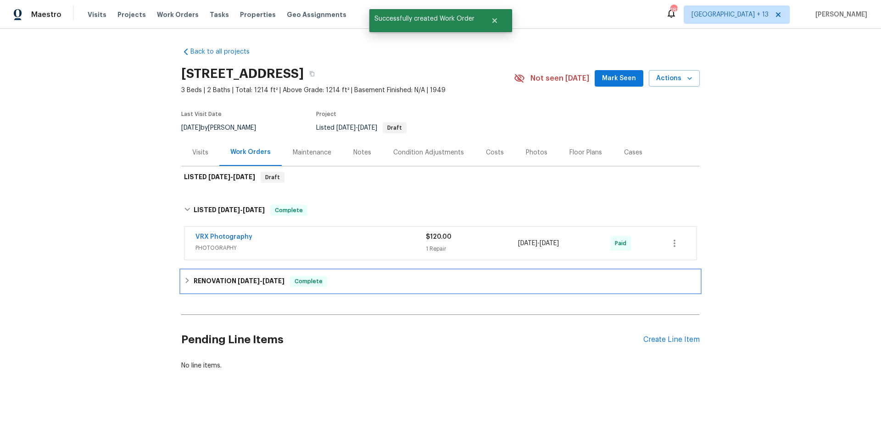
click at [184, 282] on icon at bounding box center [187, 281] width 6 height 6
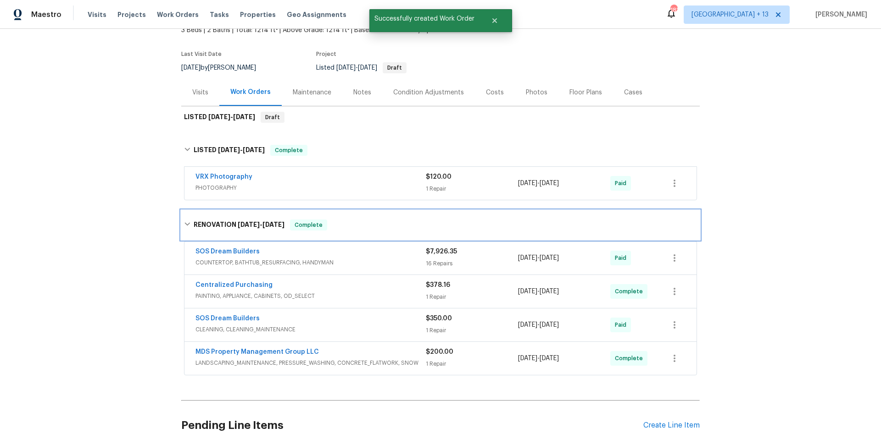
scroll to position [62, 0]
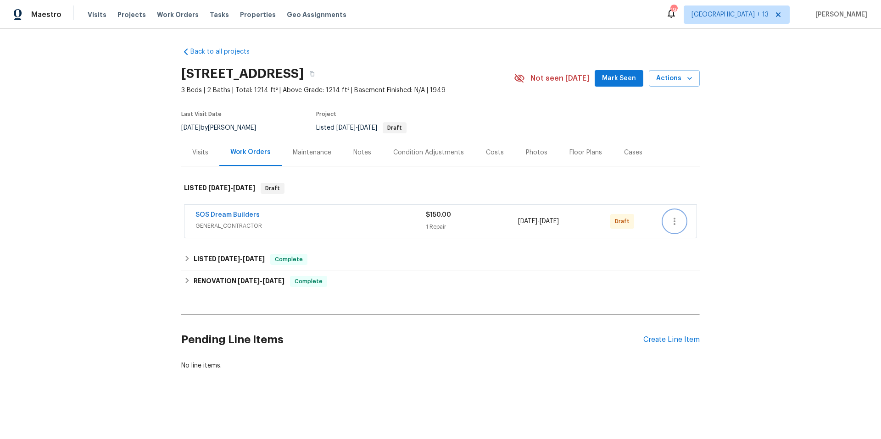
click at [669, 219] on icon "button" at bounding box center [674, 221] width 11 height 11
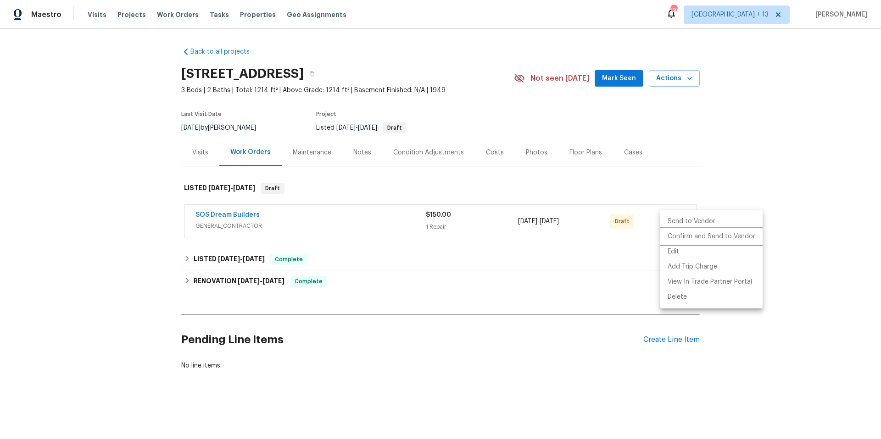
click at [665, 238] on li "Confirm and Send to Vendor" at bounding box center [711, 236] width 102 height 15
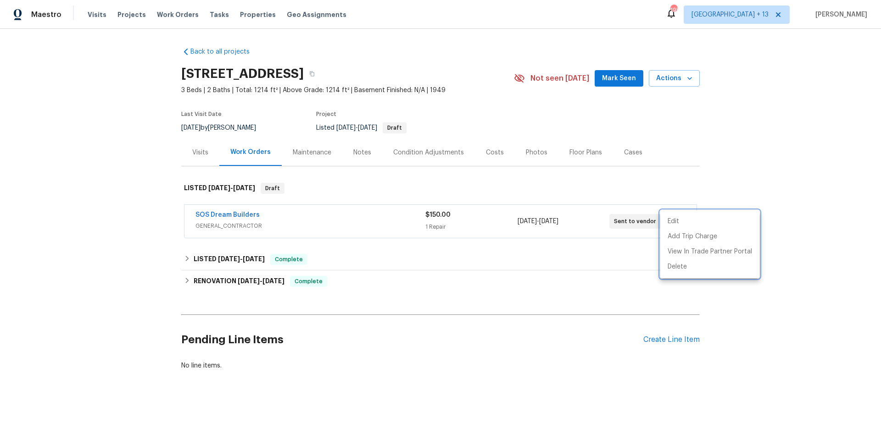
click at [227, 215] on div at bounding box center [440, 219] width 881 height 439
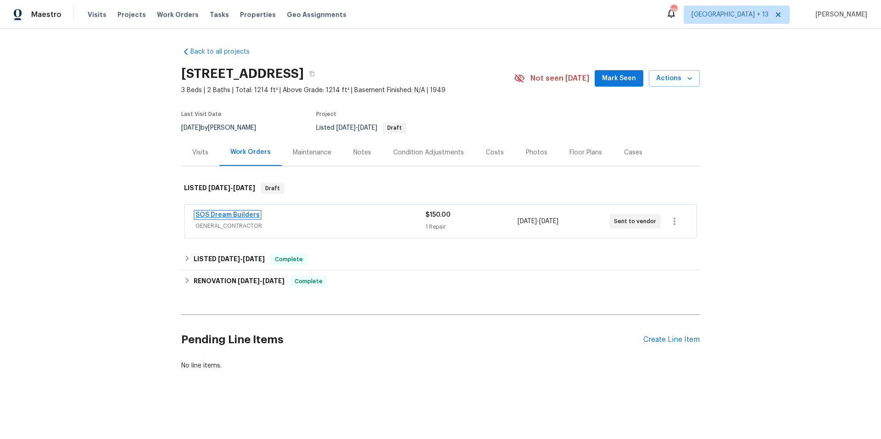
click at [226, 214] on link "SOS Dream Builders" at bounding box center [227, 215] width 64 height 6
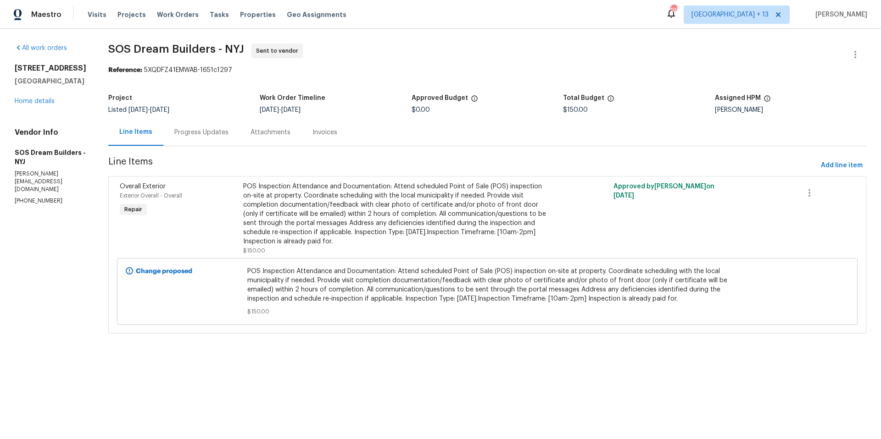
click at [226, 133] on div "Progress Updates" at bounding box center [201, 132] width 54 height 9
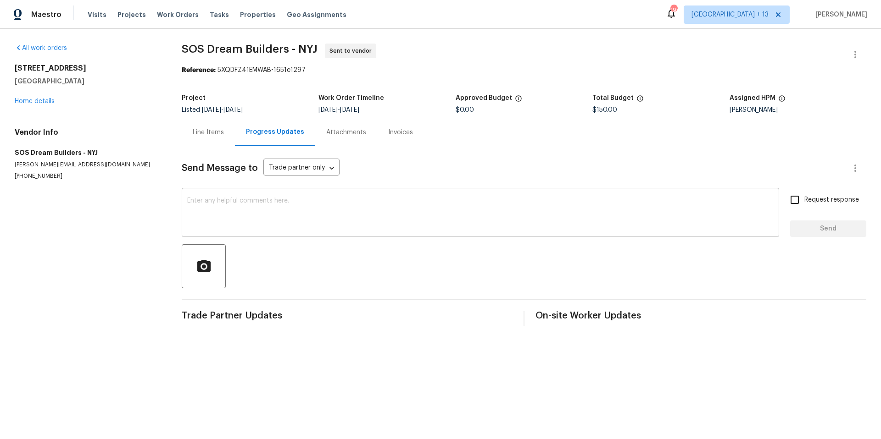
click at [350, 211] on textarea at bounding box center [480, 214] width 586 height 32
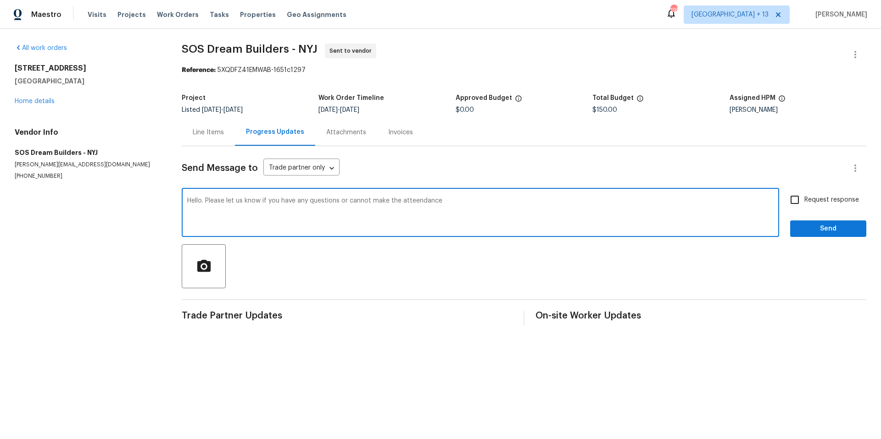
click at [365, 204] on textarea "Hello. Please let us know if you have any questions or cannot make the atteenda…" at bounding box center [480, 214] width 586 height 32
click at [423, 199] on textarea "Hello. Please let us know if you have any questions or cannot make the atteenda…" at bounding box center [480, 214] width 586 height 32
click at [0, 0] on span "attendance." at bounding box center [0, 0] width 0 height 0
click at [397, 203] on textarea "Hello. Please let us know if you have any questions or cannot make the attendan…" at bounding box center [480, 214] width 586 height 32
click at [0, 0] on icon "Paraphrase text" at bounding box center [0, 0] width 0 height 0
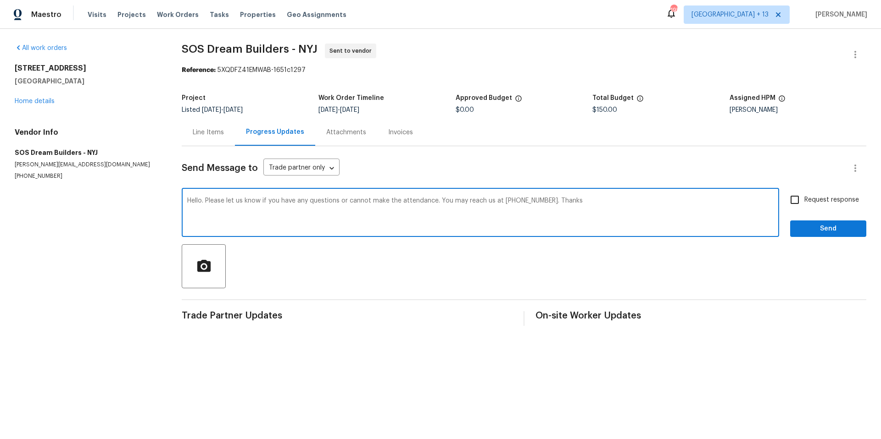
click at [0, 0] on span "are" at bounding box center [0, 0] width 0 height 0
click at [626, 200] on textarea "Hello. If you have any questions or are unable to attend, kindly let us know. Y…" at bounding box center [480, 214] width 586 height 32
type textarea "Hello. If you have any questions or are unable to attend, kindly let us know. Y…"
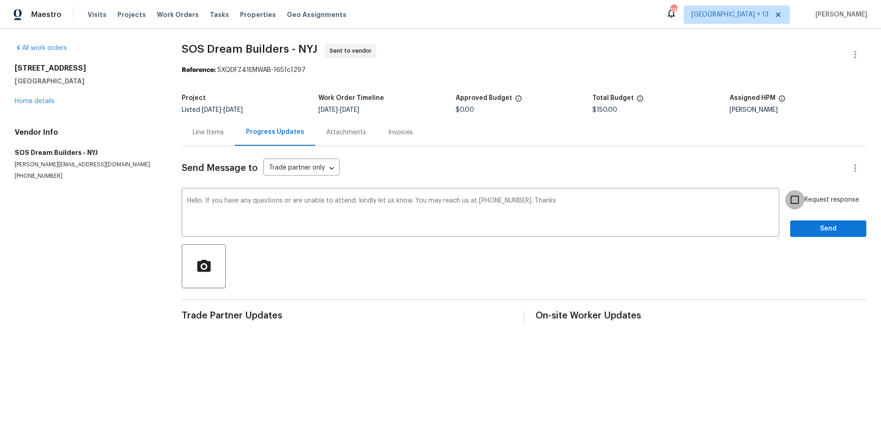
click at [786, 199] on input "Request response" at bounding box center [794, 199] width 19 height 19
checkbox input "true"
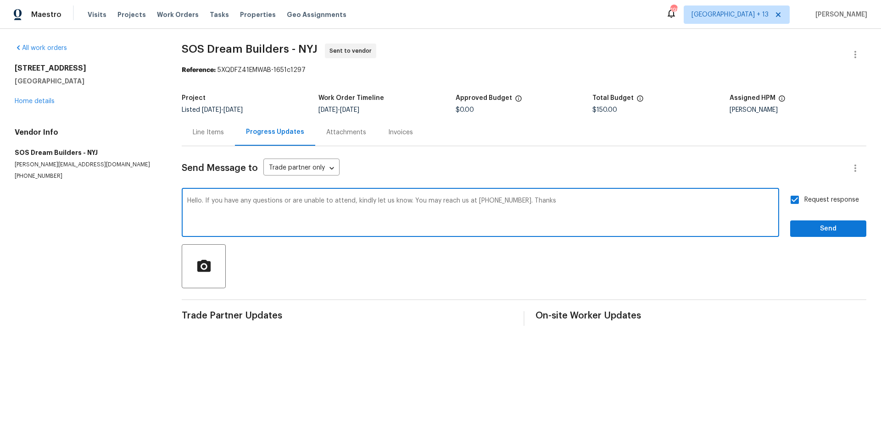
click at [590, 203] on textarea "Hello. If you have any questions or are unable to attend, kindly let us know. Y…" at bounding box center [480, 214] width 586 height 32
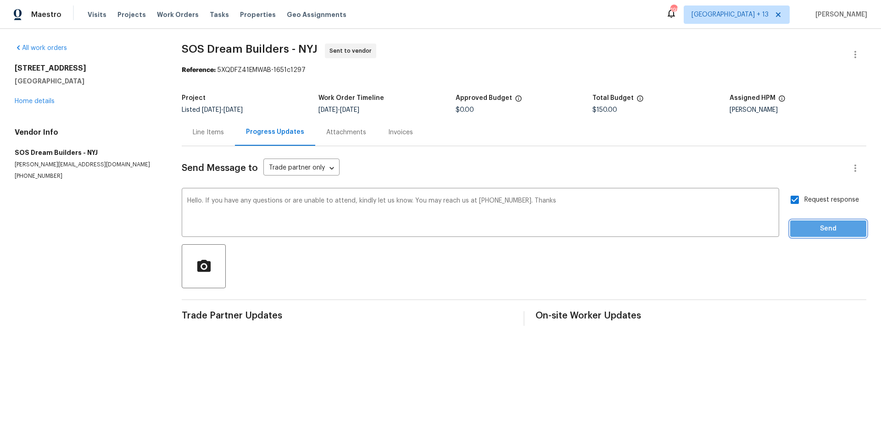
click at [820, 230] on span "Send" at bounding box center [827, 228] width 61 height 11
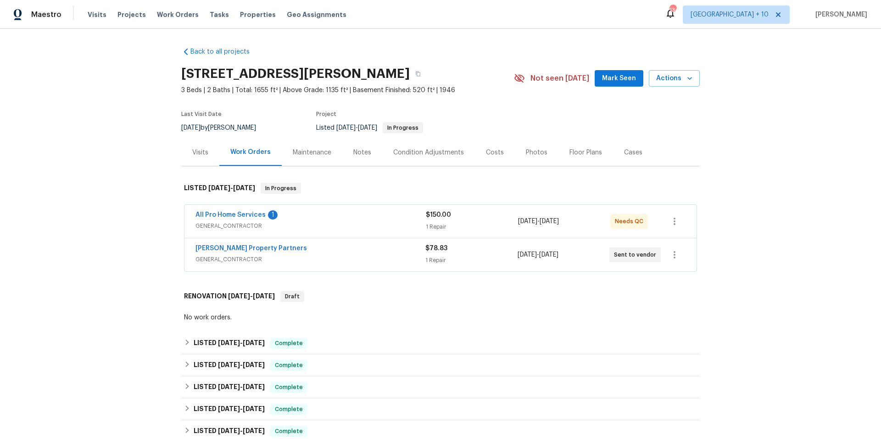
click at [316, 219] on div "All Pro Home Services 1" at bounding box center [310, 216] width 230 height 11
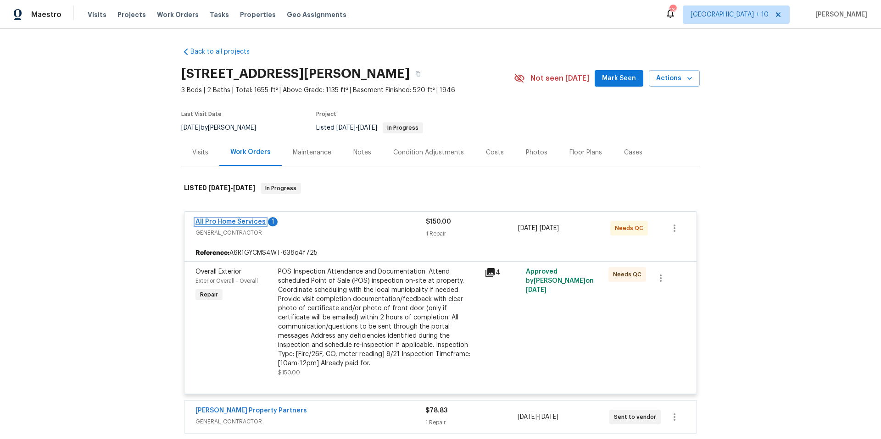
click at [216, 220] on link "All Pro Home Services" at bounding box center [230, 222] width 70 height 6
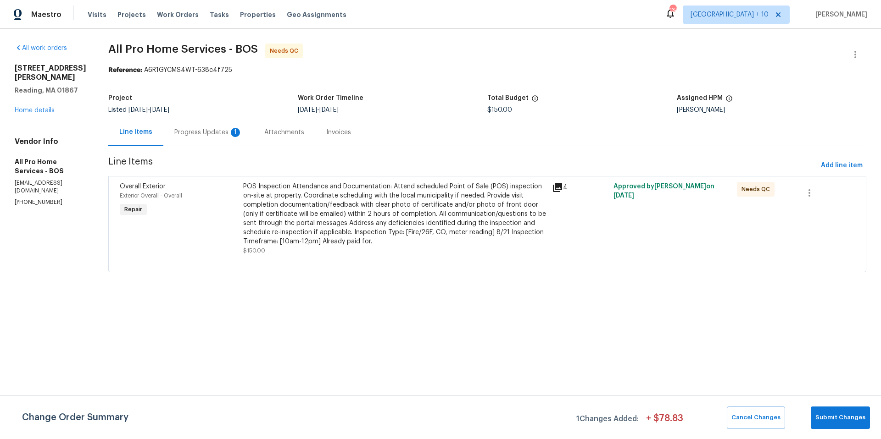
click at [213, 133] on div "Progress Updates 1" at bounding box center [208, 132] width 68 height 9
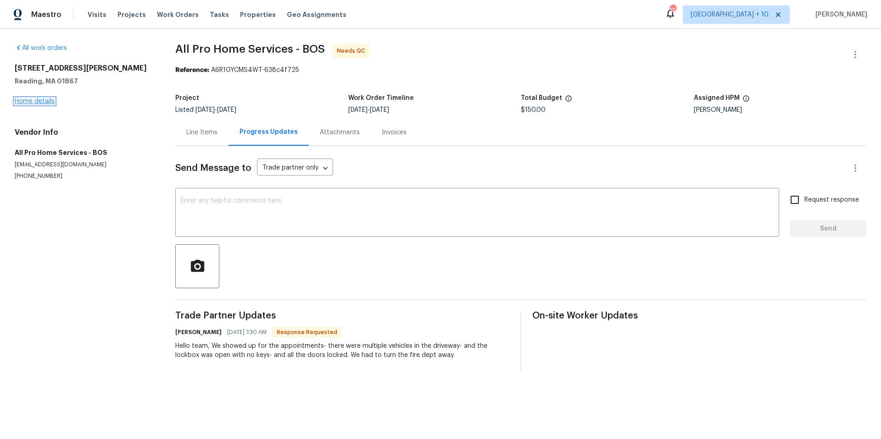
click at [40, 102] on link "Home details" at bounding box center [35, 101] width 40 height 6
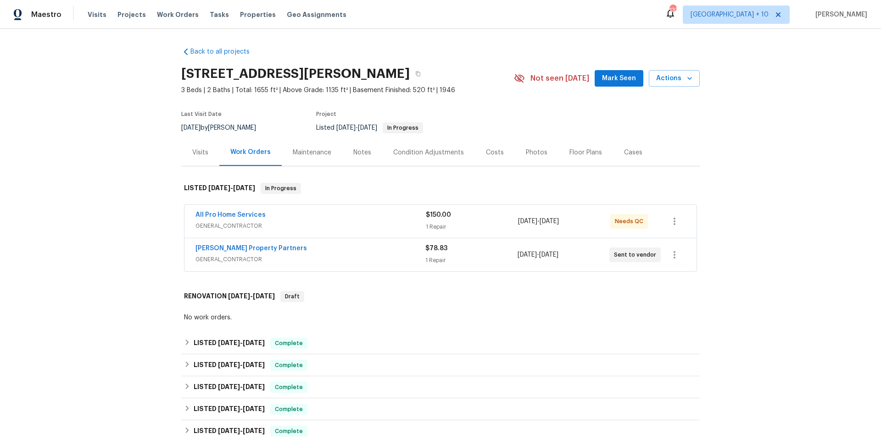
click at [373, 257] on span "GENERAL_CONTRACTOR" at bounding box center [310, 259] width 230 height 9
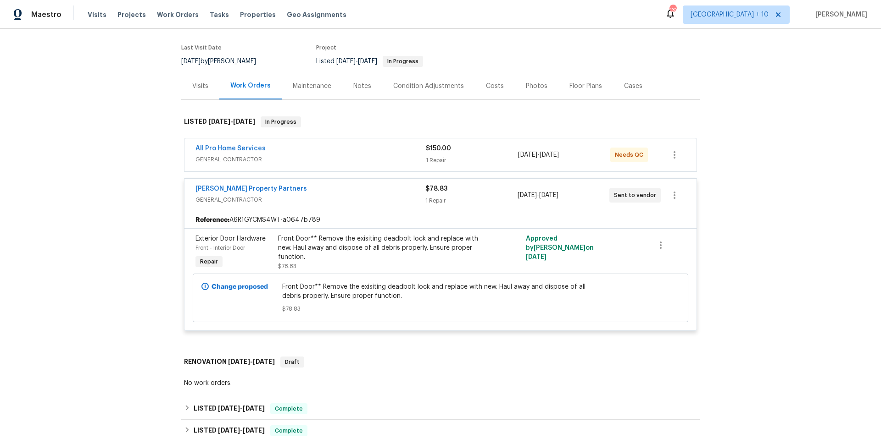
scroll to position [56, 0]
